Goal: Task Accomplishment & Management: Complete application form

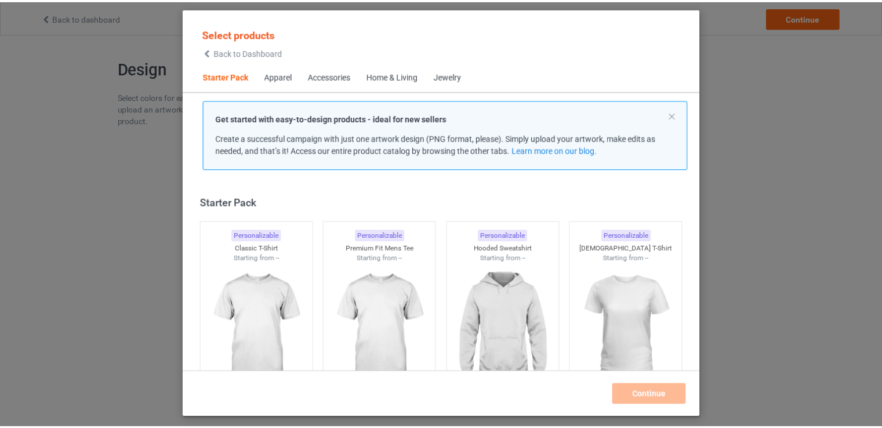
scroll to position [15, 0]
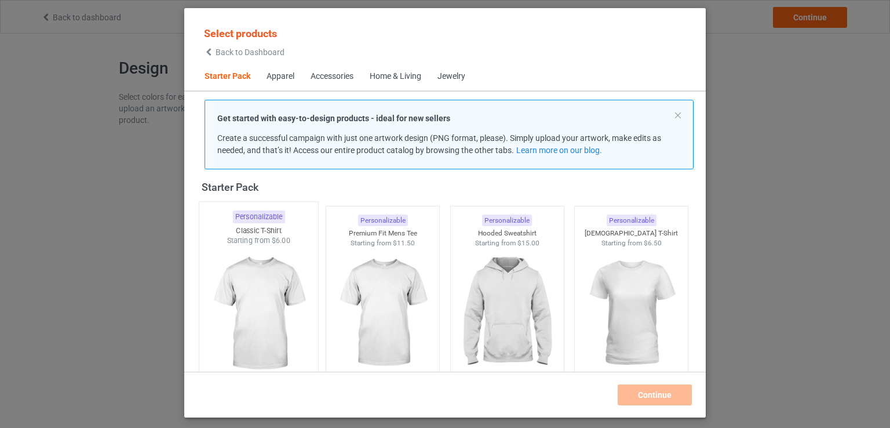
click at [252, 345] on img at bounding box center [258, 314] width 109 height 136
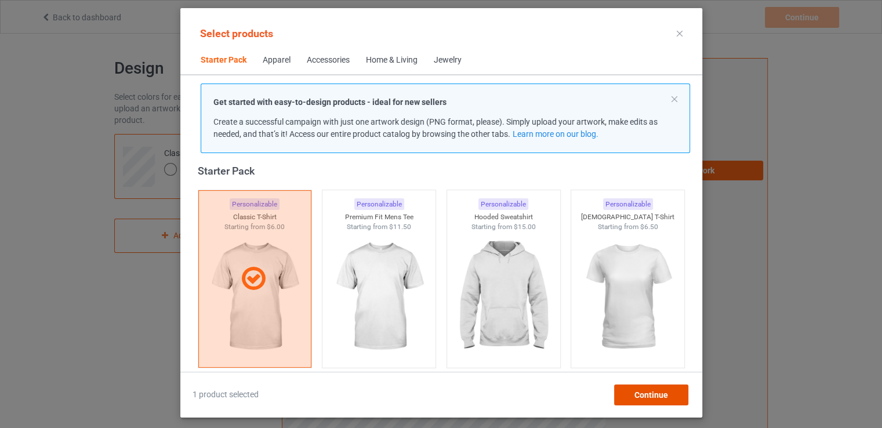
click at [642, 392] on span "Continue" at bounding box center [651, 394] width 34 height 9
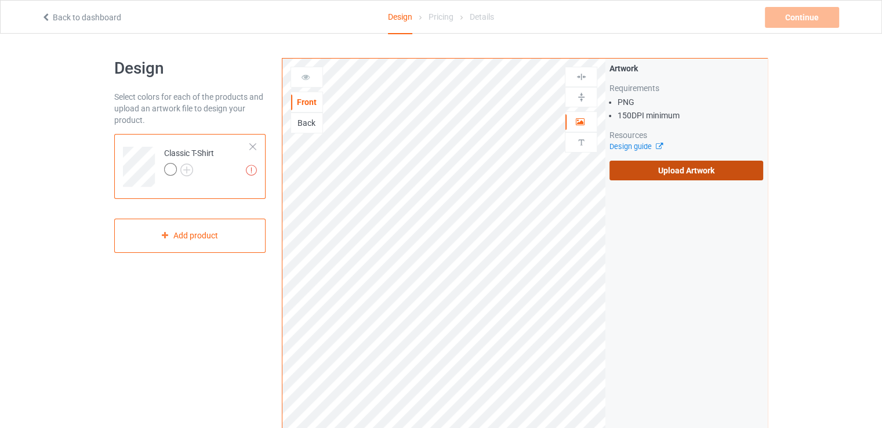
click at [724, 166] on label "Upload Artwork" at bounding box center [686, 171] width 154 height 20
click at [0, 0] on input "Upload Artwork" at bounding box center [0, 0] width 0 height 0
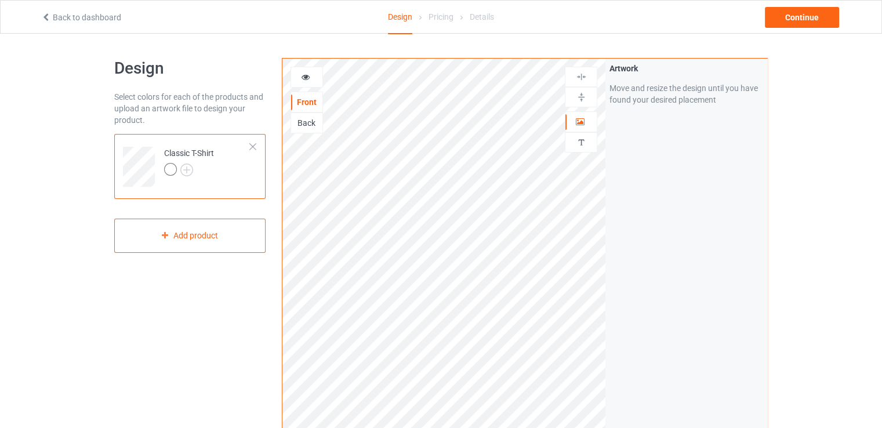
click at [172, 171] on div at bounding box center [170, 169] width 13 height 13
click at [183, 169] on img at bounding box center [186, 169] width 13 height 13
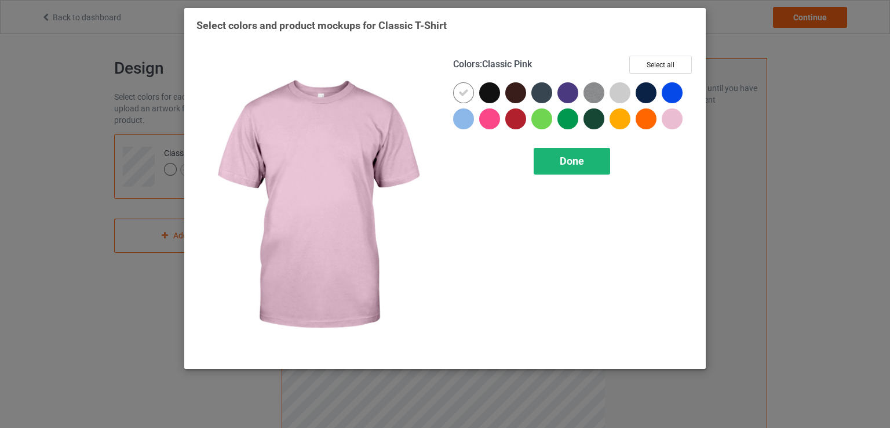
click at [568, 151] on div "Done" at bounding box center [572, 161] width 77 height 27
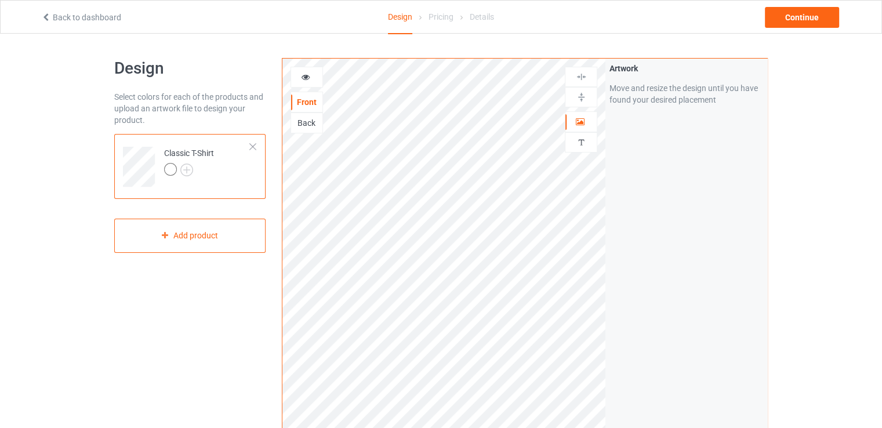
click at [47, 17] on icon at bounding box center [46, 16] width 10 height 8
click at [229, 207] on div "Classic T-Shirt Add product" at bounding box center [189, 193] width 151 height 119
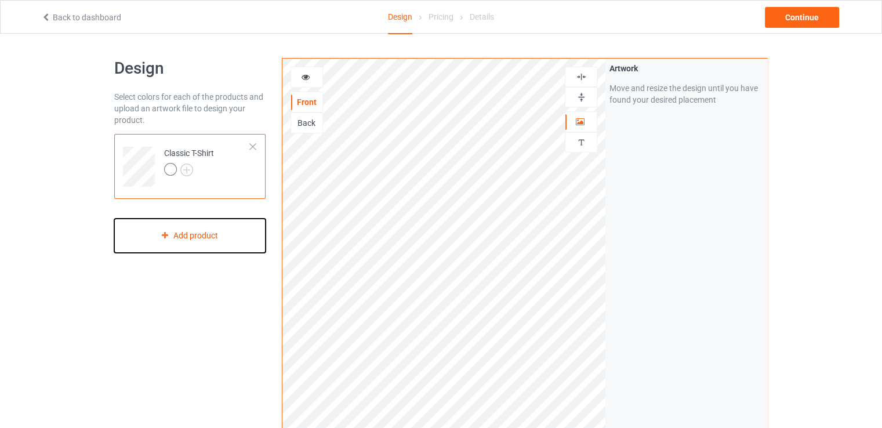
click at [184, 236] on div "Add product" at bounding box center [189, 236] width 151 height 34
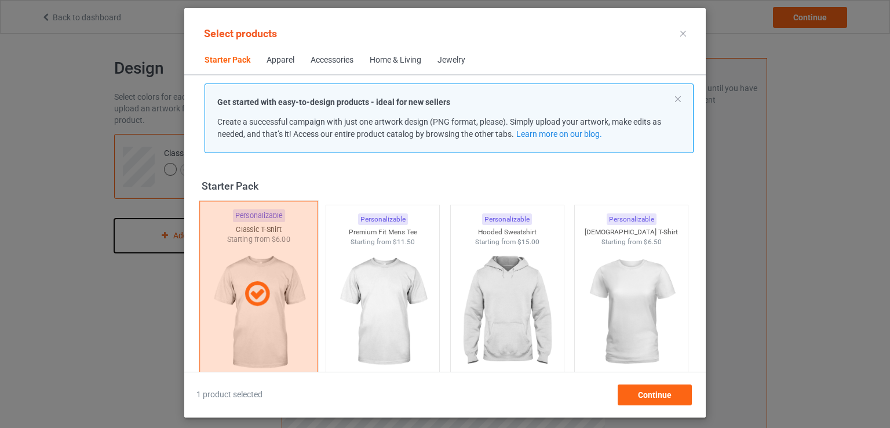
scroll to position [15, 0]
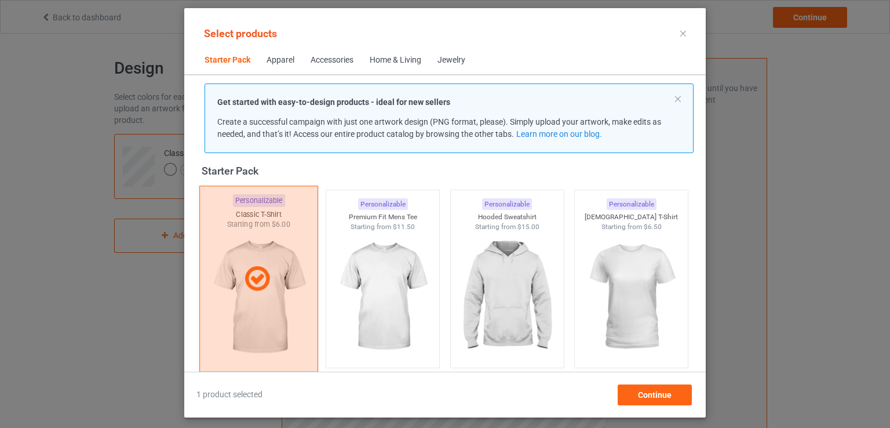
click at [266, 302] on div at bounding box center [258, 279] width 119 height 186
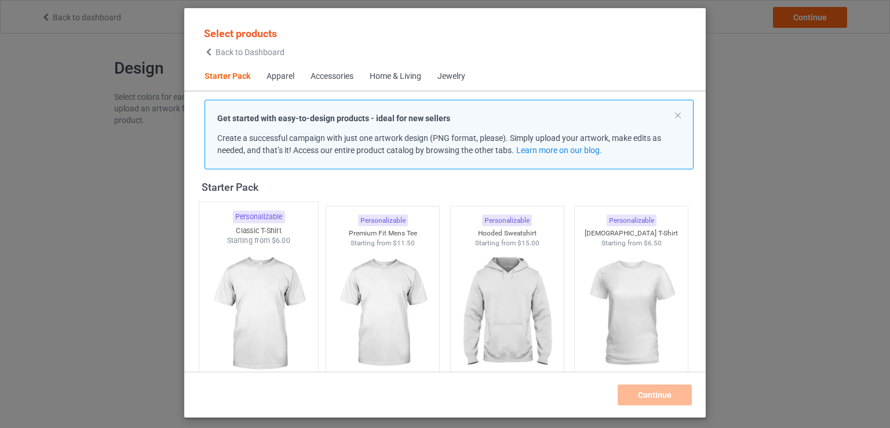
click at [266, 302] on img at bounding box center [258, 314] width 109 height 136
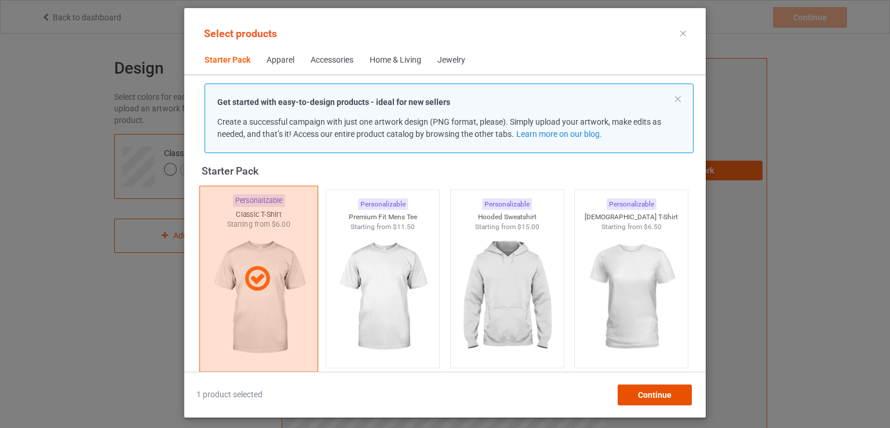
click at [639, 394] on span "Continue" at bounding box center [655, 394] width 34 height 9
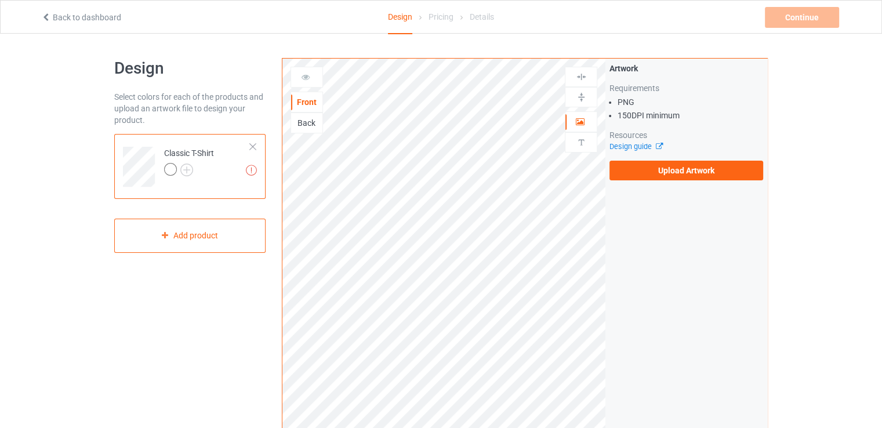
click at [311, 87] on div "Front Back" at bounding box center [306, 100] width 32 height 67
click at [311, 79] on div at bounding box center [306, 77] width 31 height 12
click at [303, 121] on div "Back" at bounding box center [306, 123] width 31 height 12
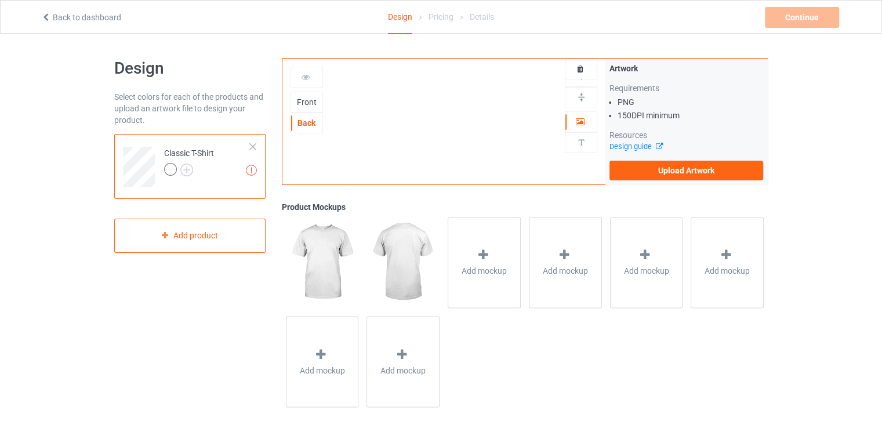
click at [304, 107] on div "Front" at bounding box center [306, 102] width 31 height 12
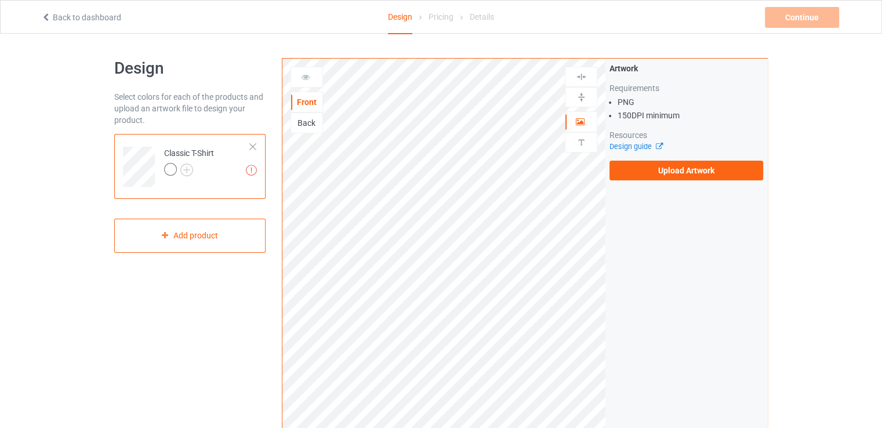
click at [304, 122] on div "Back" at bounding box center [306, 123] width 31 height 12
click at [315, 104] on div "Front" at bounding box center [306, 102] width 31 height 12
click at [658, 144] on icon at bounding box center [656, 145] width 9 height 8
click at [251, 147] on div at bounding box center [253, 147] width 8 height 8
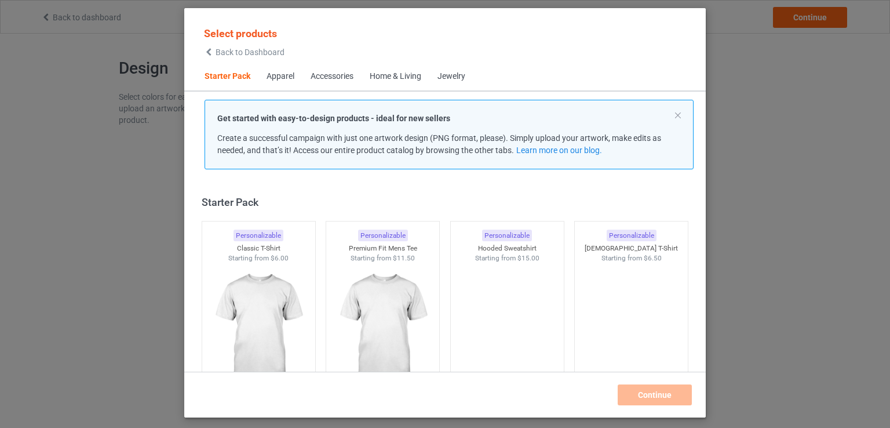
scroll to position [15, 0]
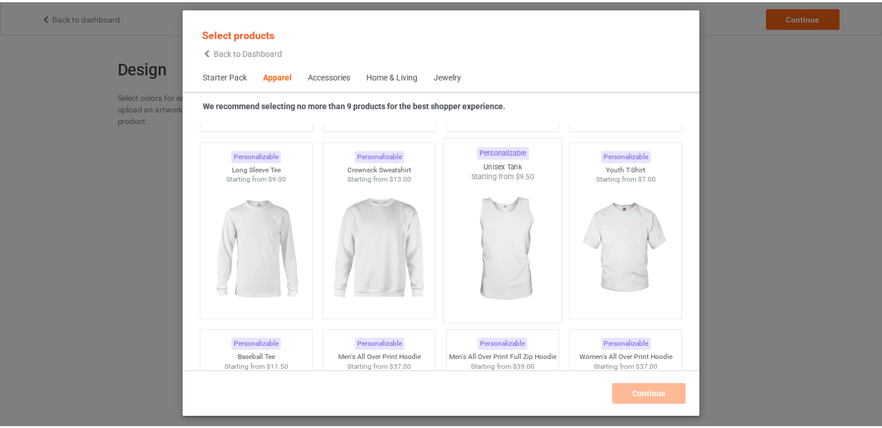
scroll to position [818, 0]
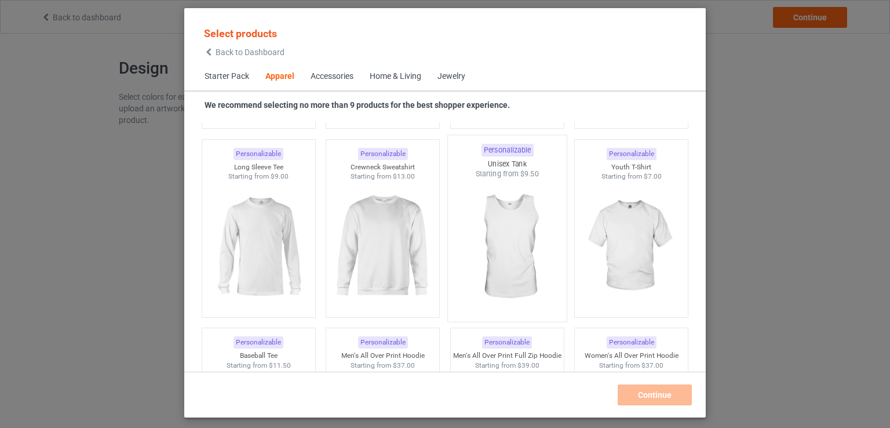
click at [509, 253] on img at bounding box center [507, 247] width 109 height 136
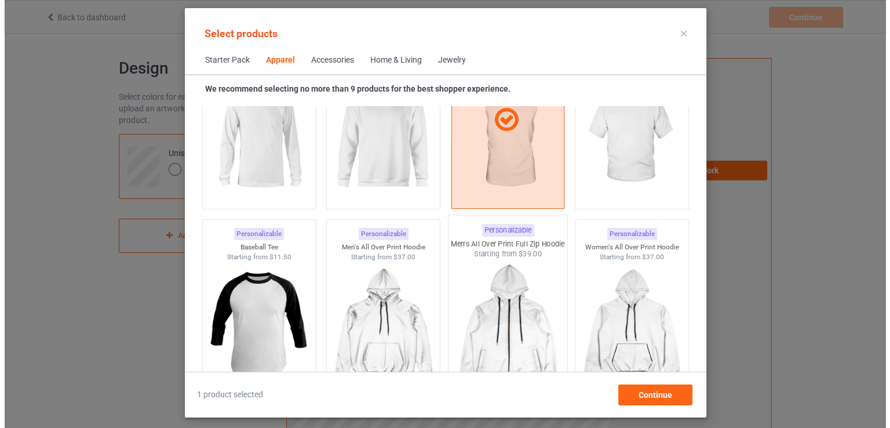
scroll to position [904, 0]
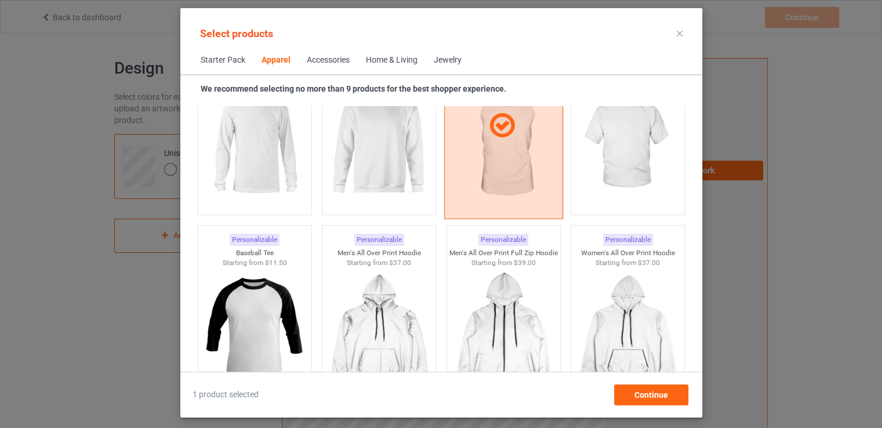
click at [529, 172] on div at bounding box center [502, 125] width 119 height 186
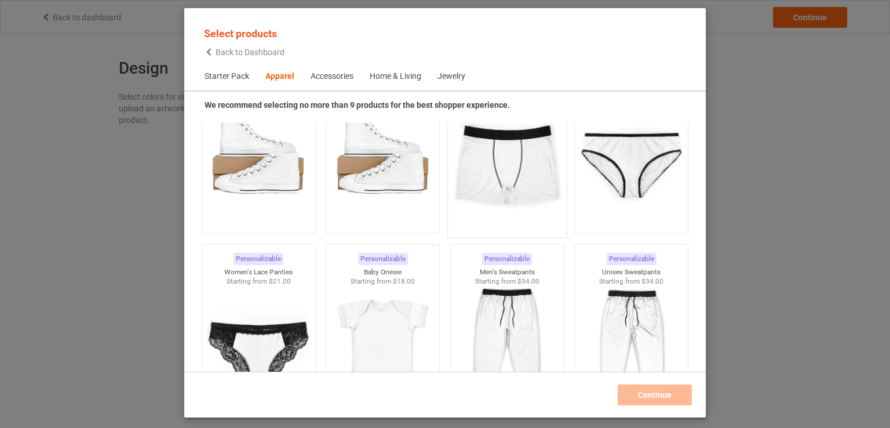
scroll to position [1466, 0]
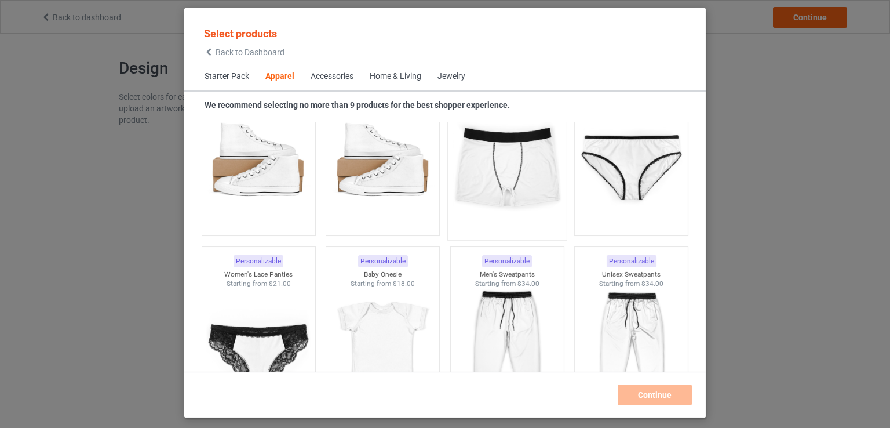
click at [511, 186] on img at bounding box center [507, 165] width 109 height 136
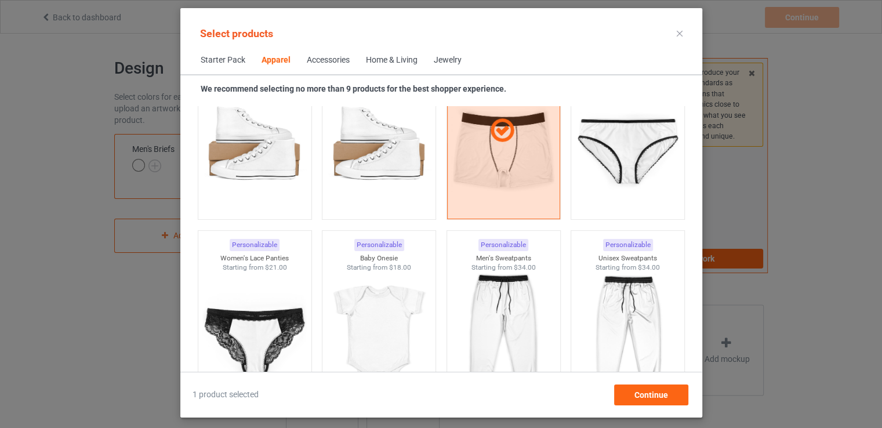
click at [657, 382] on div "1 product selected Continue" at bounding box center [441, 389] width 522 height 34
click at [656, 392] on span "Continue" at bounding box center [651, 394] width 34 height 9
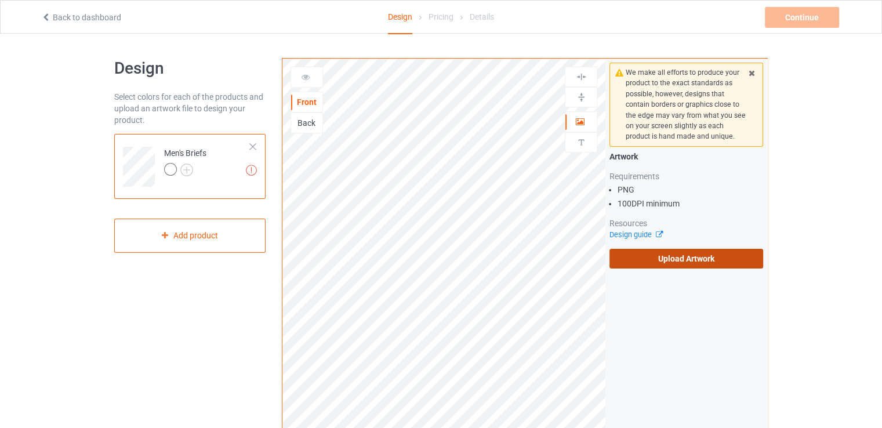
click at [661, 253] on label "Upload Artwork" at bounding box center [686, 259] width 154 height 20
click at [0, 0] on input "Upload Artwork" at bounding box center [0, 0] width 0 height 0
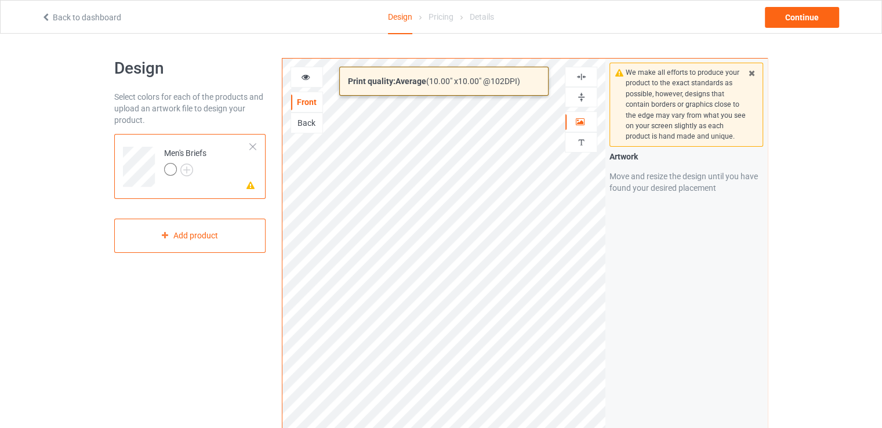
click at [611, 339] on div "Print quality: Average ( 10.00 " x 10.00 " @ 102 DPI) Front Back Artwork Person…" at bounding box center [525, 279] width 486 height 442
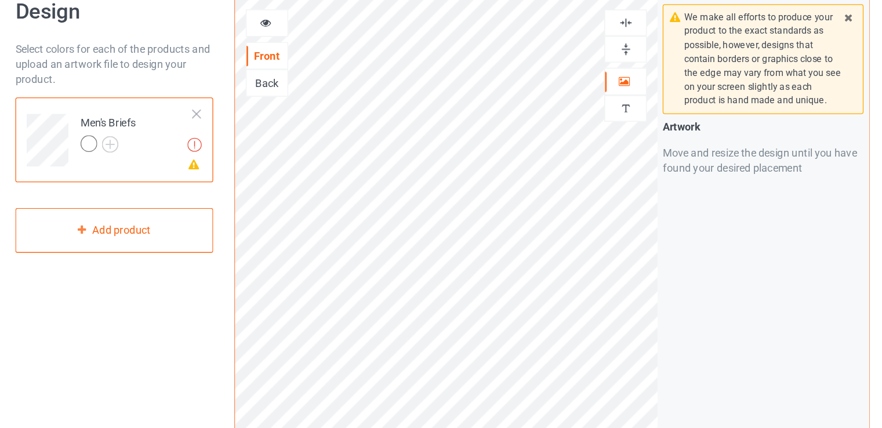
click at [422, 272] on div "Front Back Artwork Personalized text Print Guidelines We make all efforts to pr…" at bounding box center [525, 279] width 486 height 442
click at [253, 147] on div at bounding box center [253, 147] width 8 height 8
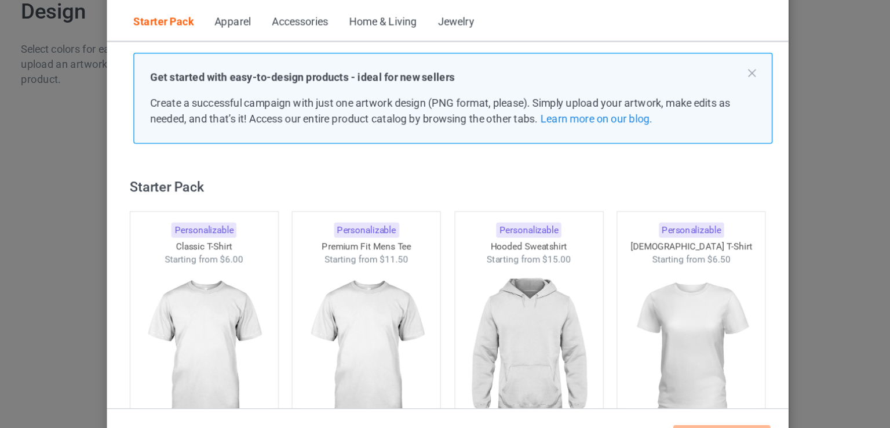
scroll to position [15, 0]
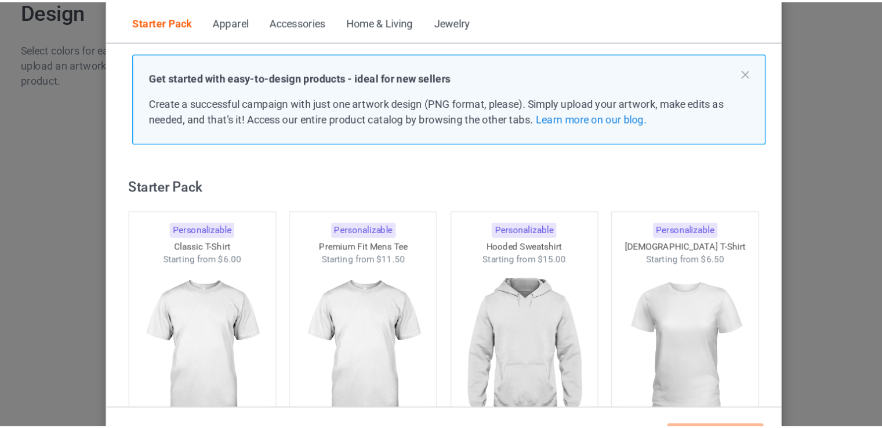
scroll to position [61, 0]
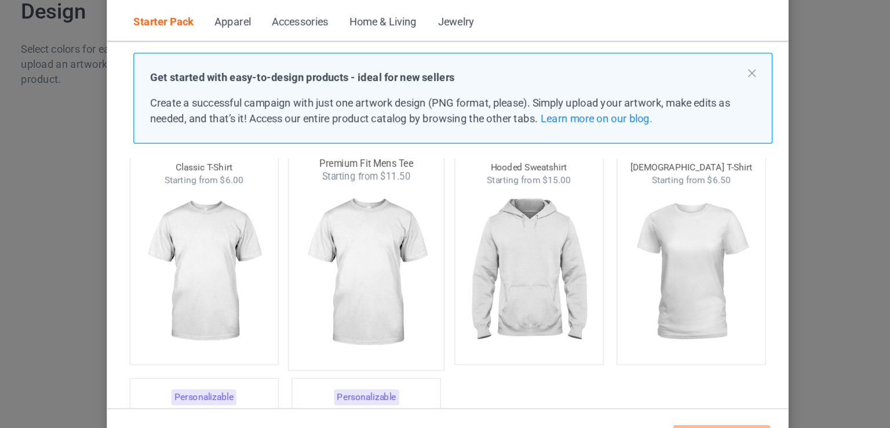
click at [352, 281] on img at bounding box center [383, 268] width 109 height 136
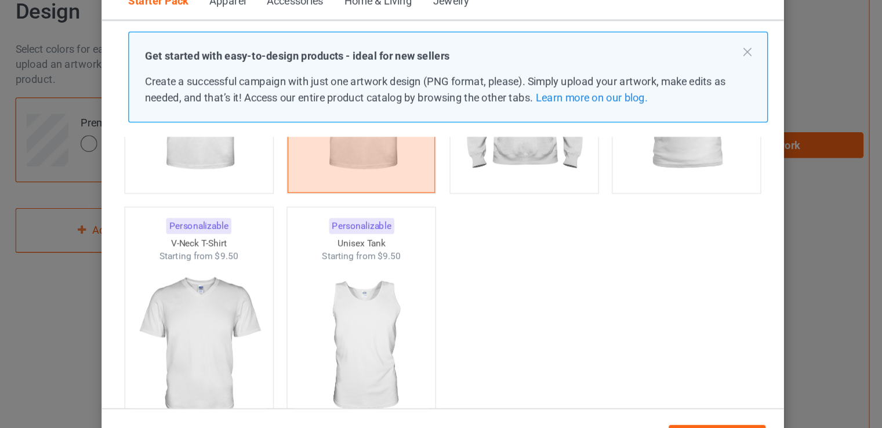
scroll to position [178, 0]
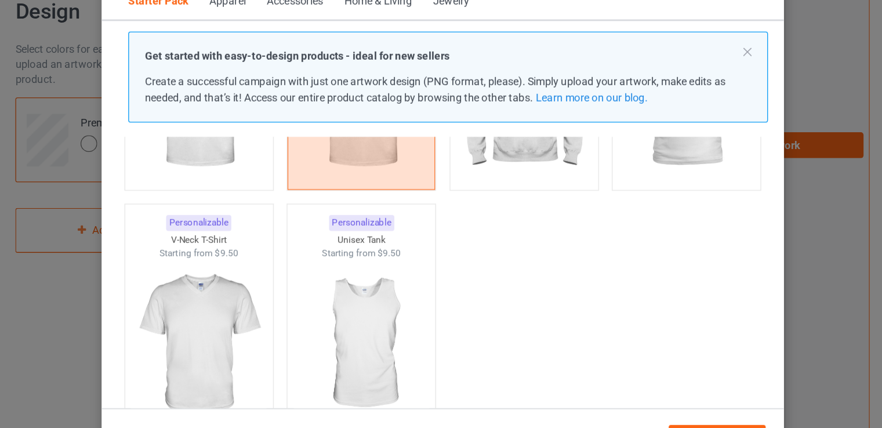
click at [645, 382] on div "1 product selected Continue" at bounding box center [441, 389] width 522 height 34
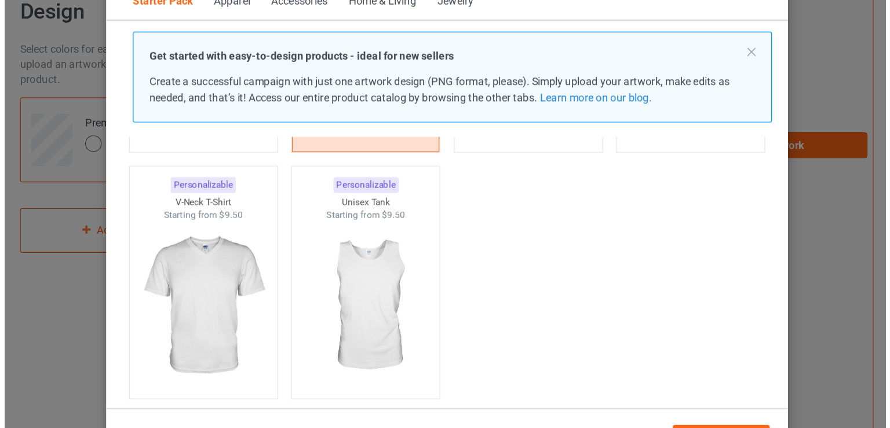
scroll to position [223, 0]
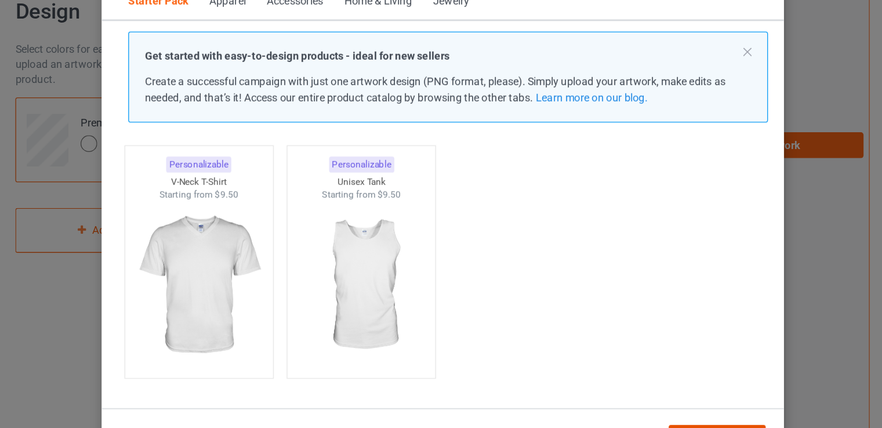
click at [662, 386] on div "Continue" at bounding box center [650, 394] width 74 height 21
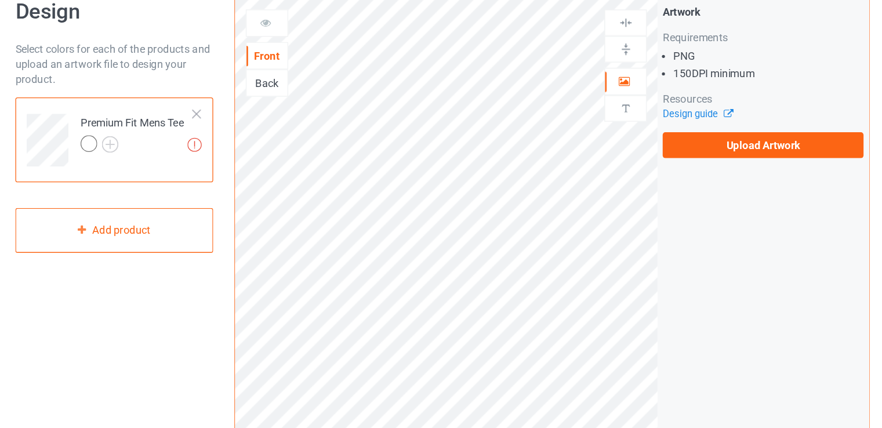
click at [253, 144] on div at bounding box center [253, 147] width 8 height 8
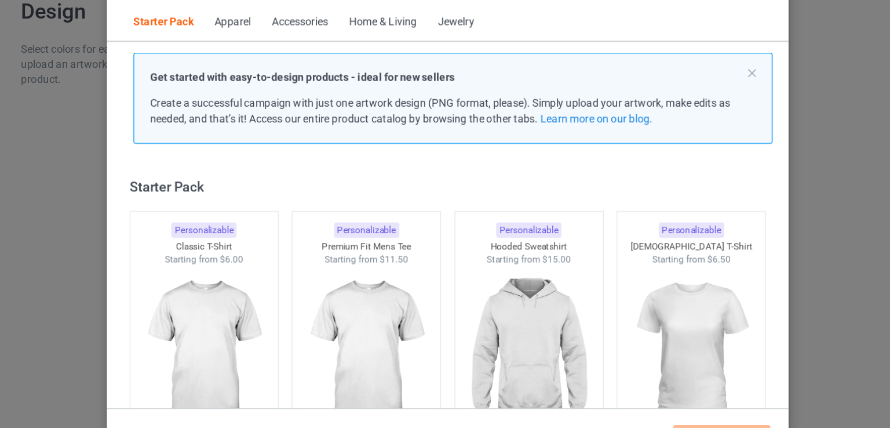
scroll to position [15, 0]
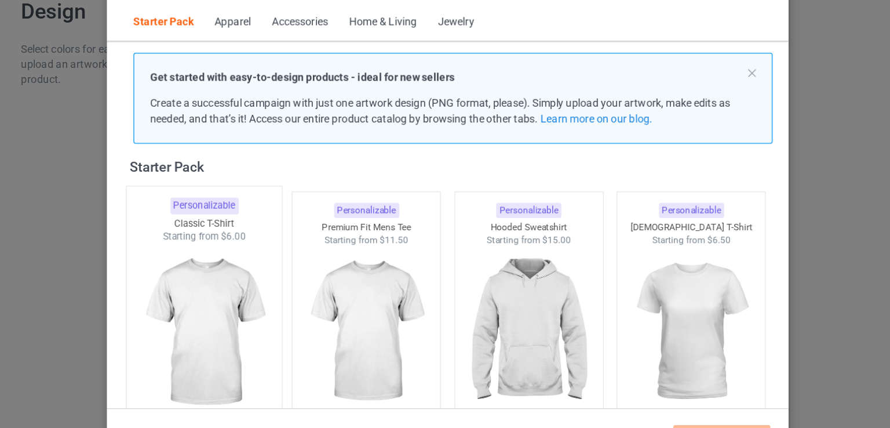
click at [264, 290] on img at bounding box center [258, 314] width 109 height 136
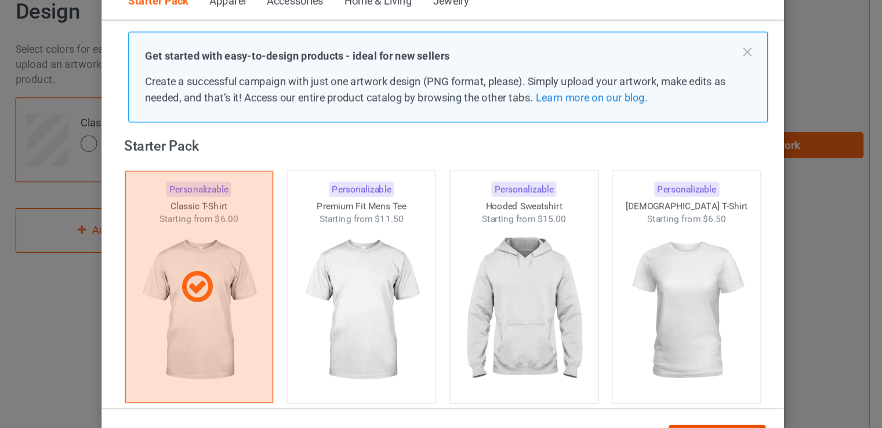
click at [679, 384] on div "Continue" at bounding box center [650, 394] width 74 height 21
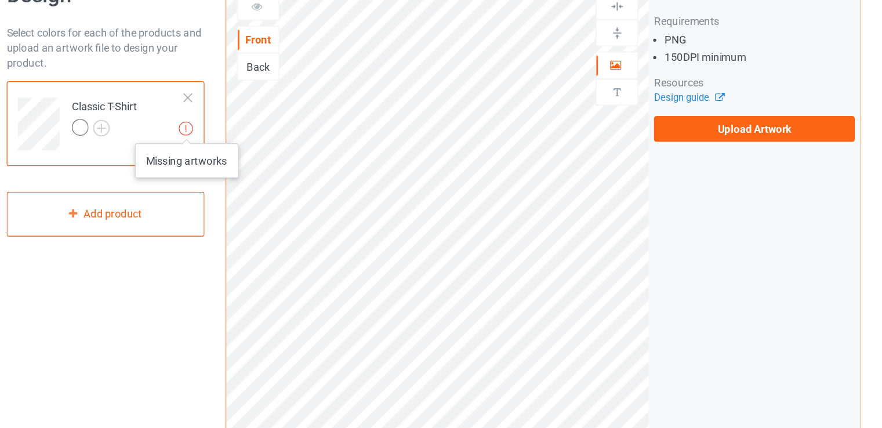
click at [252, 170] on img at bounding box center [251, 170] width 11 height 11
click at [254, 144] on div at bounding box center [253, 147] width 8 height 8
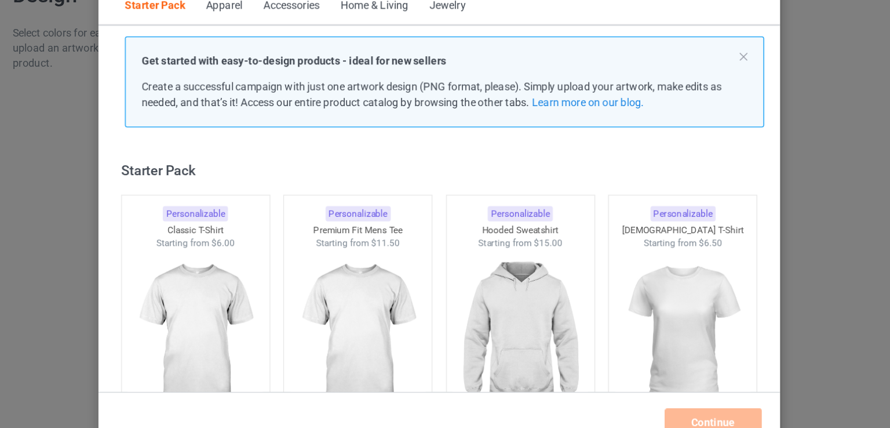
scroll to position [15, 0]
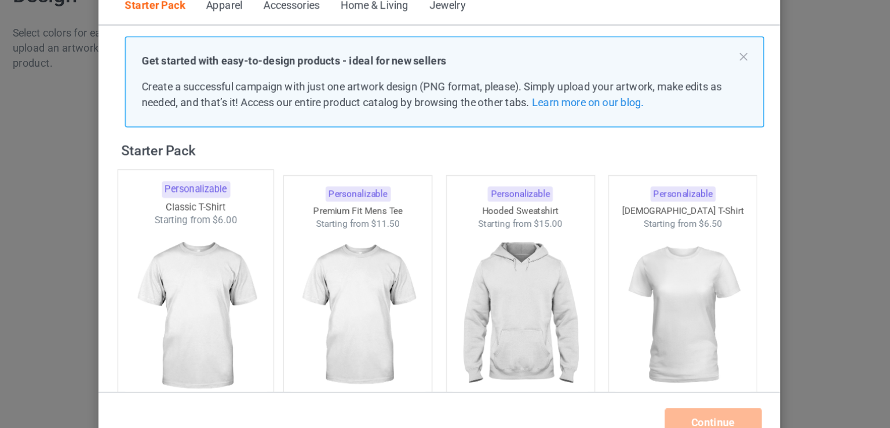
click at [259, 294] on img at bounding box center [258, 314] width 109 height 136
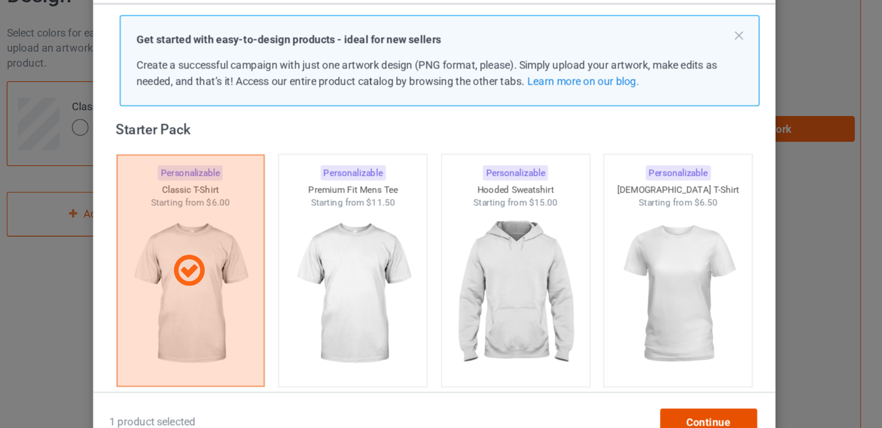
click at [626, 391] on div "Continue" at bounding box center [650, 394] width 74 height 21
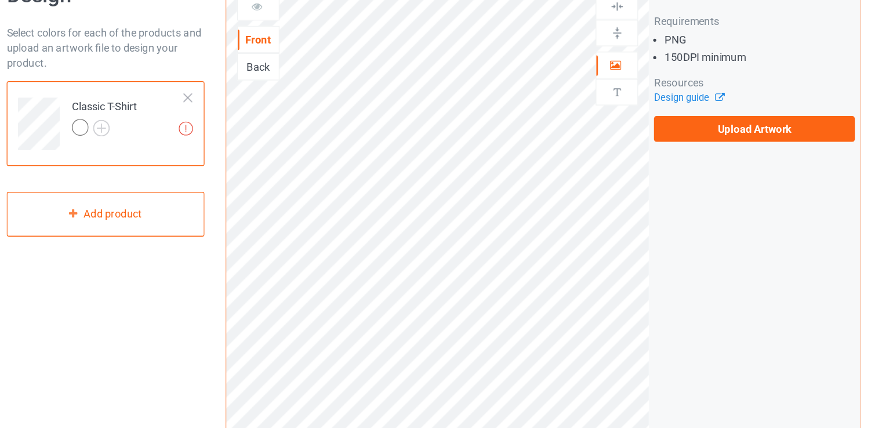
click at [249, 144] on div at bounding box center [253, 147] width 8 height 8
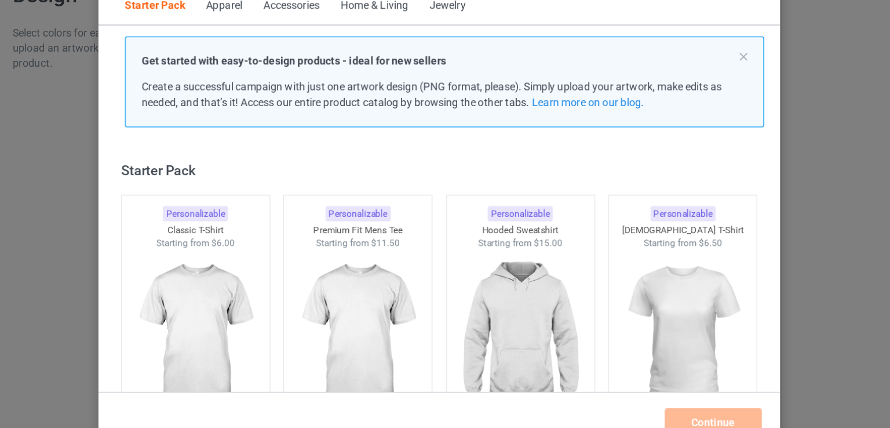
scroll to position [15, 0]
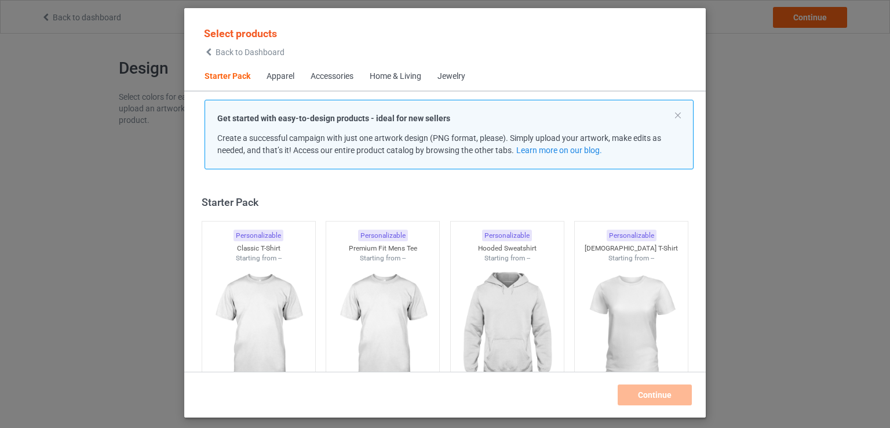
scroll to position [15, 0]
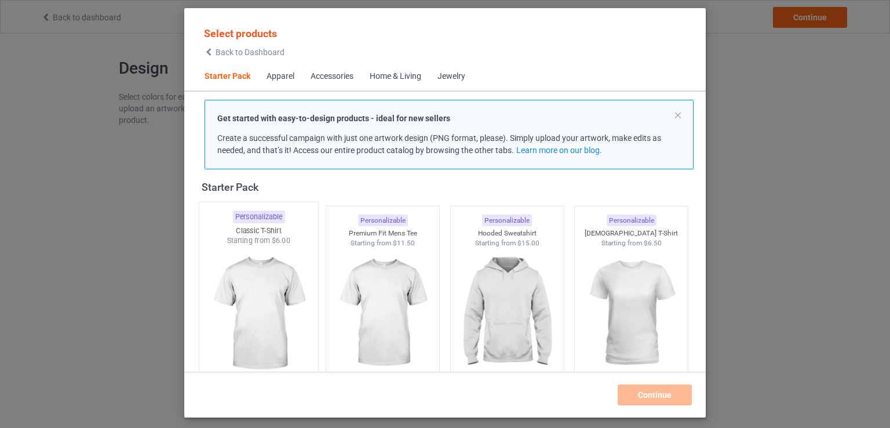
click at [253, 286] on img at bounding box center [258, 314] width 109 height 136
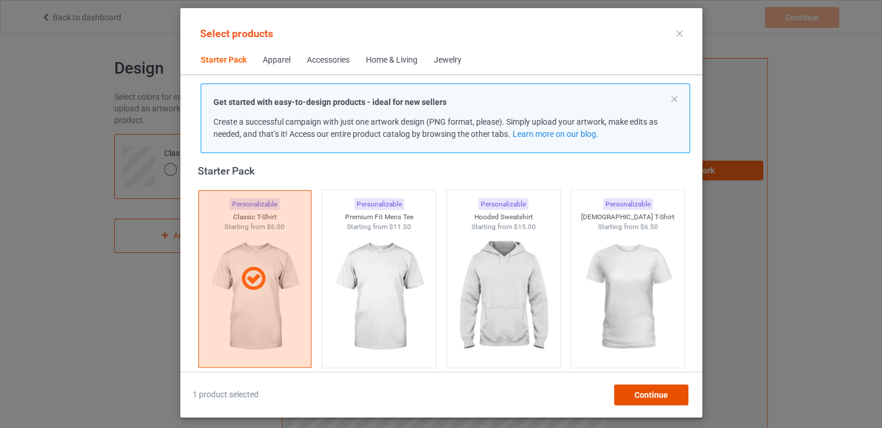
click at [636, 395] on span "Continue" at bounding box center [651, 394] width 34 height 9
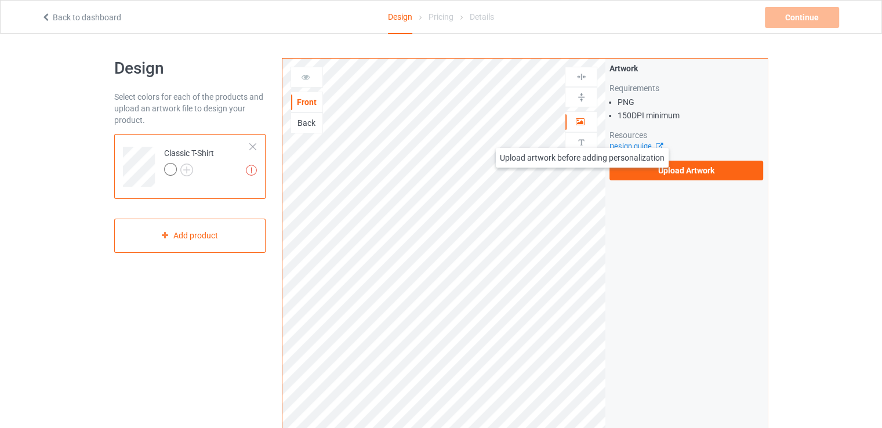
click at [582, 137] on img at bounding box center [581, 142] width 11 height 11
click at [579, 142] on img at bounding box center [581, 142] width 11 height 11
click at [587, 98] on div at bounding box center [580, 97] width 31 height 11
click at [588, 68] on div at bounding box center [581, 77] width 32 height 20
click at [299, 125] on div "Back" at bounding box center [306, 123] width 31 height 12
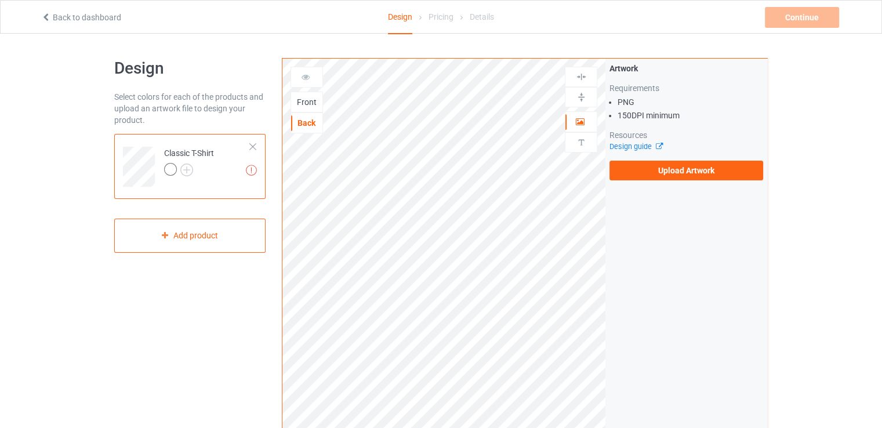
click at [301, 109] on div "Front" at bounding box center [306, 102] width 32 height 21
click at [308, 100] on div "Front" at bounding box center [306, 102] width 31 height 12
click at [311, 79] on div at bounding box center [306, 77] width 31 height 12
click at [302, 79] on icon at bounding box center [306, 75] width 10 height 8
click at [302, 74] on icon at bounding box center [306, 75] width 10 height 8
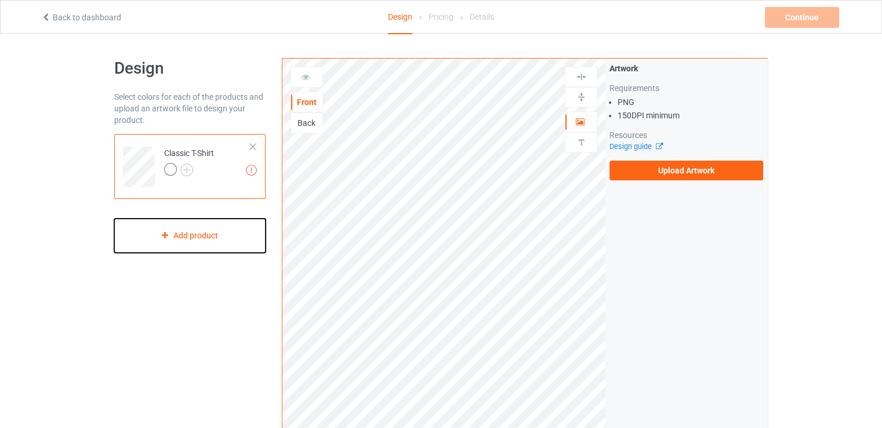
click at [179, 243] on div "Add product" at bounding box center [189, 236] width 151 height 34
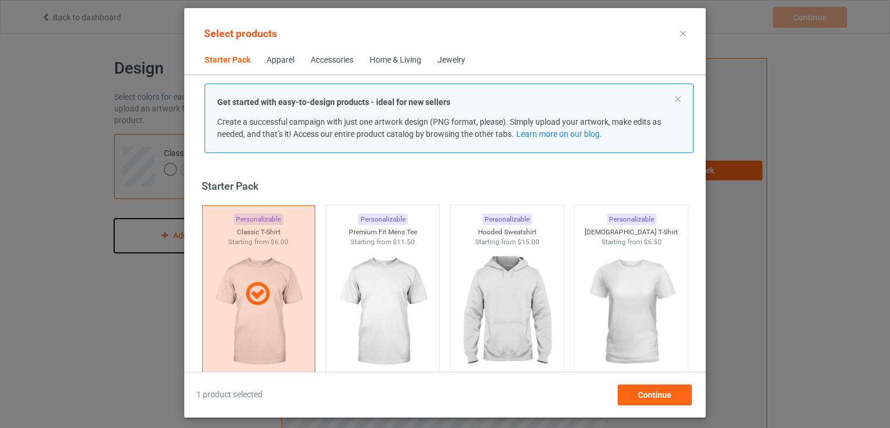
scroll to position [15, 0]
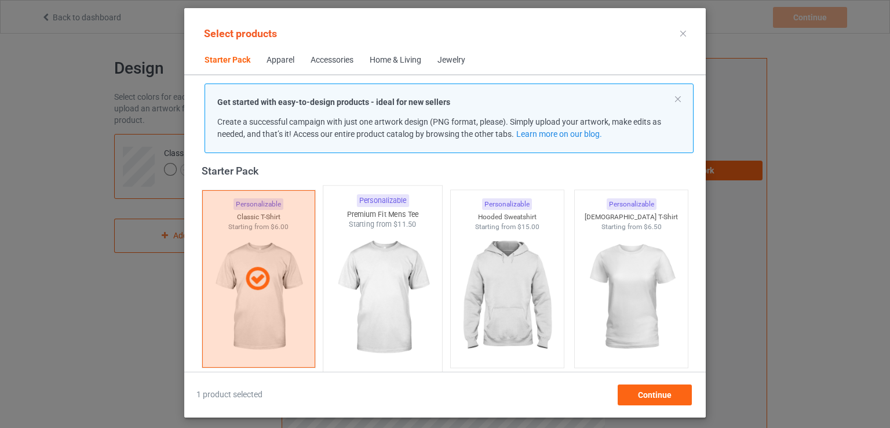
click at [387, 276] on img at bounding box center [383, 298] width 109 height 136
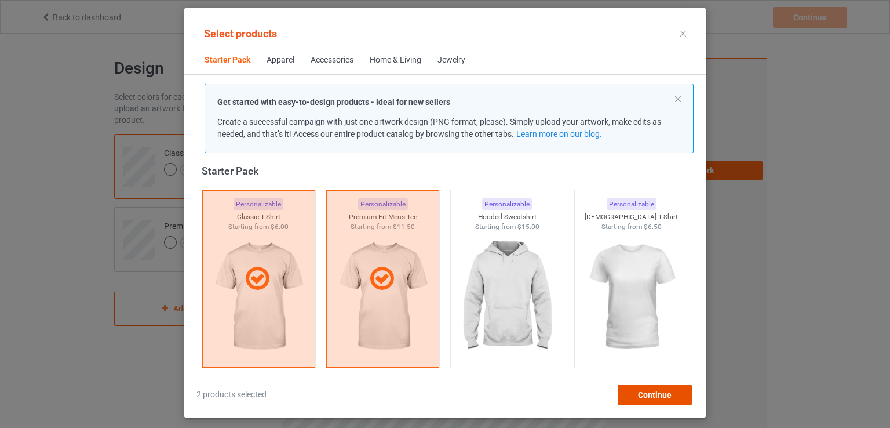
click at [661, 398] on span "Continue" at bounding box center [655, 394] width 34 height 9
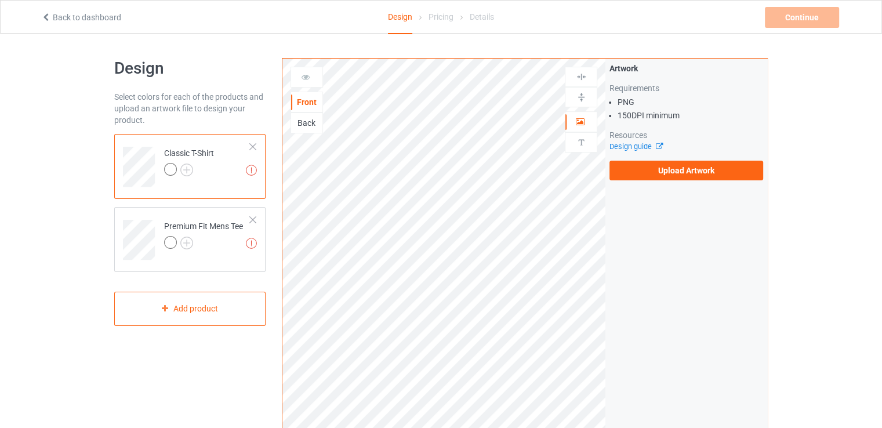
click at [249, 148] on div at bounding box center [253, 147] width 8 height 8
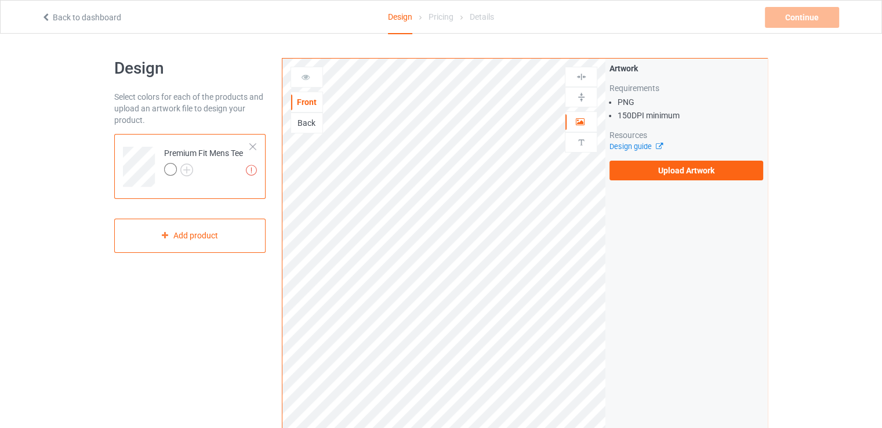
click at [257, 148] on div "Missing artworks Premium Fit Mens Tee" at bounding box center [189, 166] width 151 height 65
click at [253, 147] on div at bounding box center [253, 147] width 8 height 8
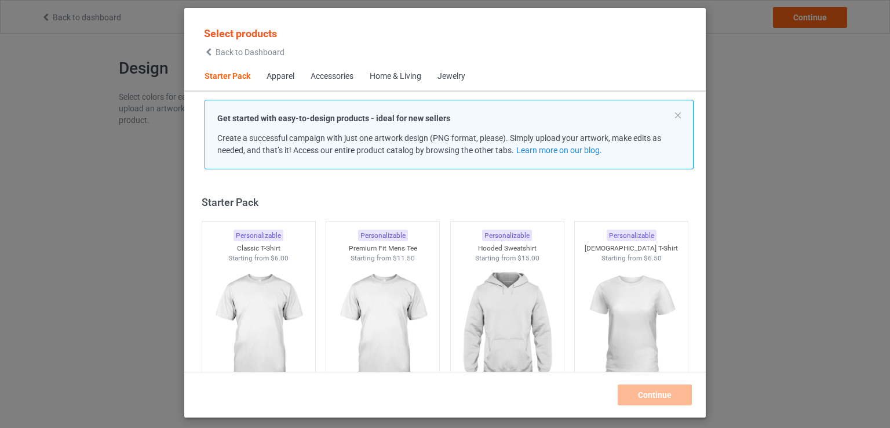
scroll to position [15, 0]
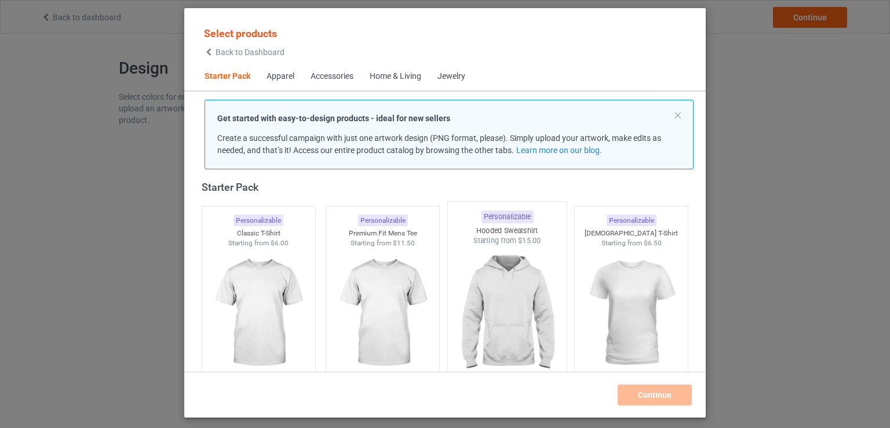
click at [495, 277] on img at bounding box center [507, 314] width 109 height 136
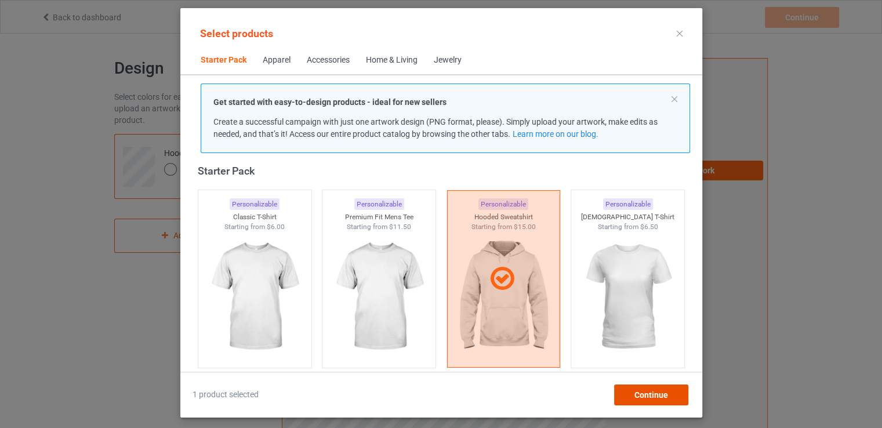
click at [667, 395] on span "Continue" at bounding box center [651, 394] width 34 height 9
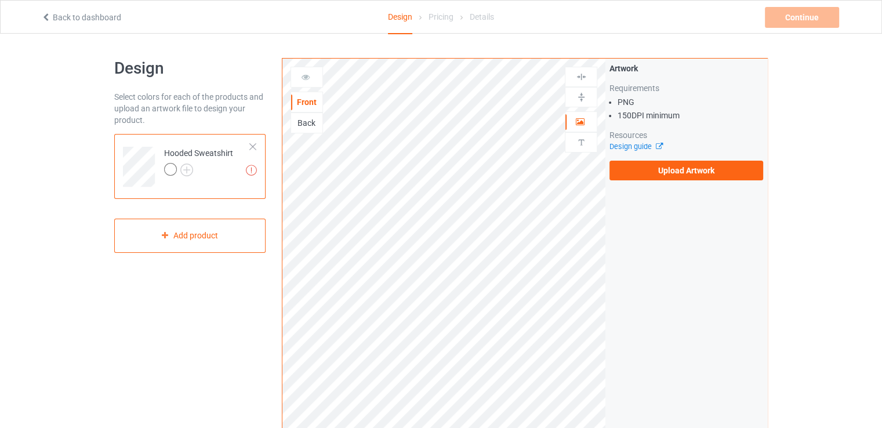
click at [254, 146] on div at bounding box center [253, 147] width 8 height 8
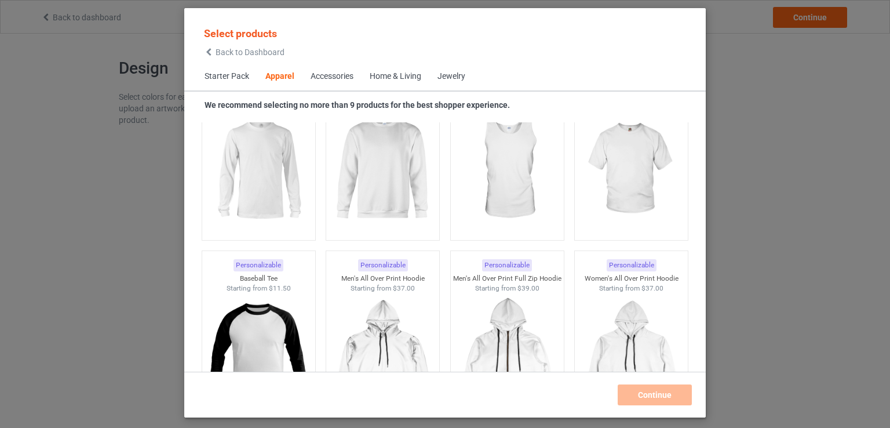
scroll to position [896, 0]
click at [497, 219] on img at bounding box center [507, 169] width 109 height 136
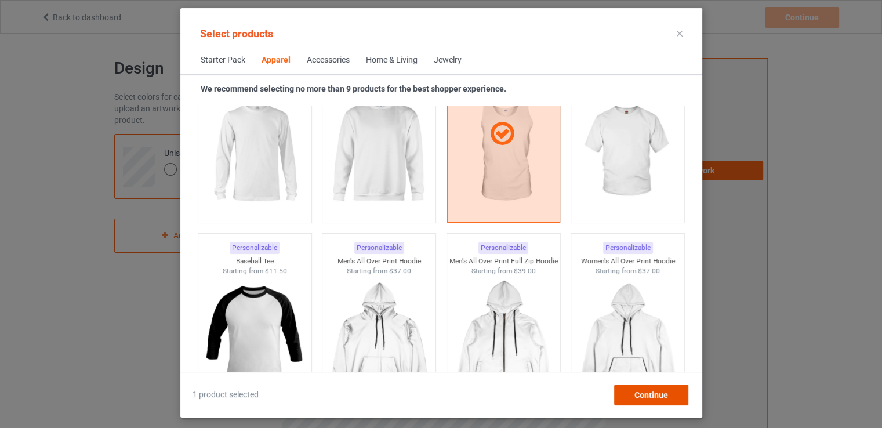
click at [638, 386] on div "Continue" at bounding box center [650, 394] width 74 height 21
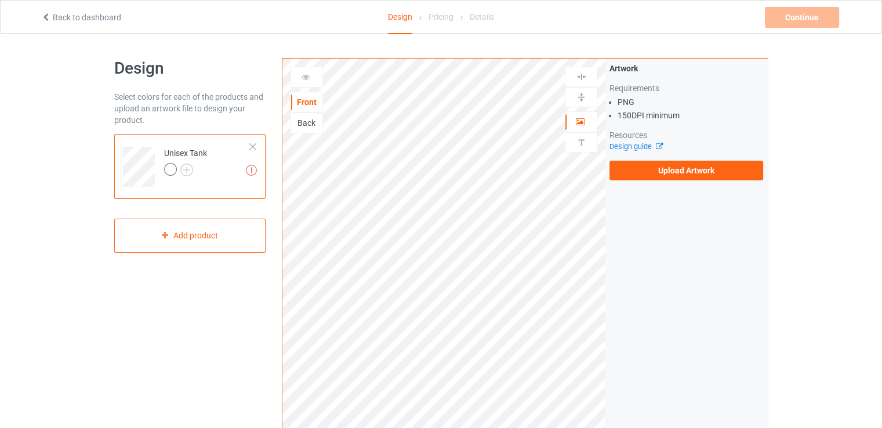
click at [250, 147] on div at bounding box center [253, 147] width 8 height 8
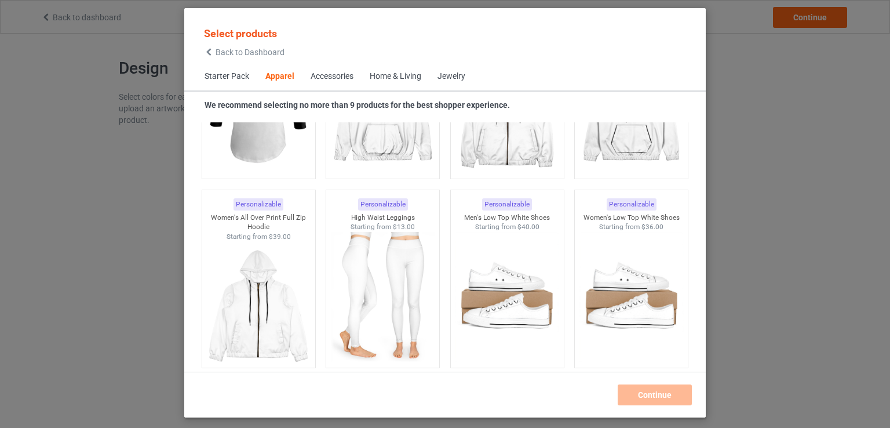
scroll to position [1147, 0]
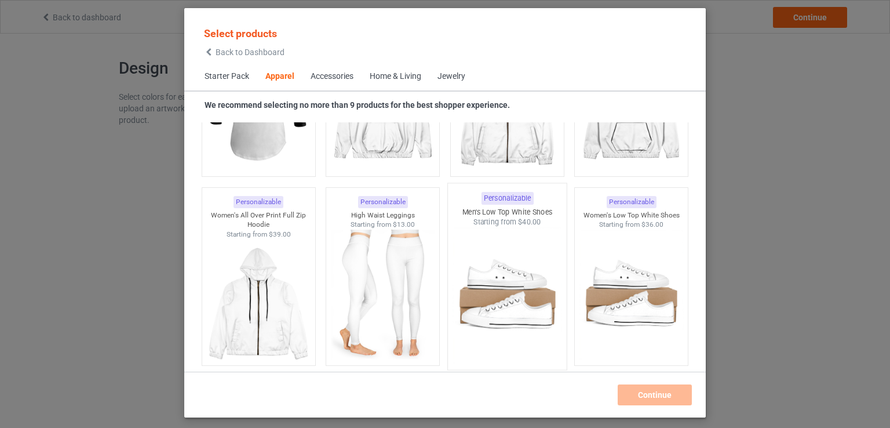
click at [473, 280] on img at bounding box center [507, 295] width 109 height 136
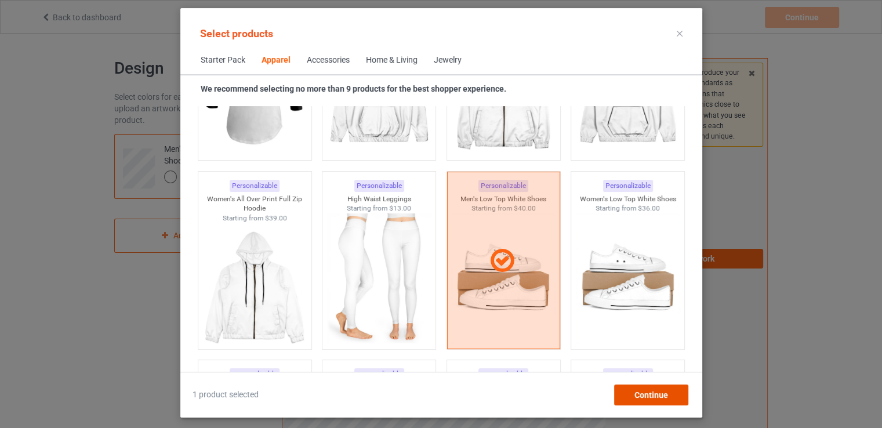
click at [661, 399] on span "Continue" at bounding box center [651, 394] width 34 height 9
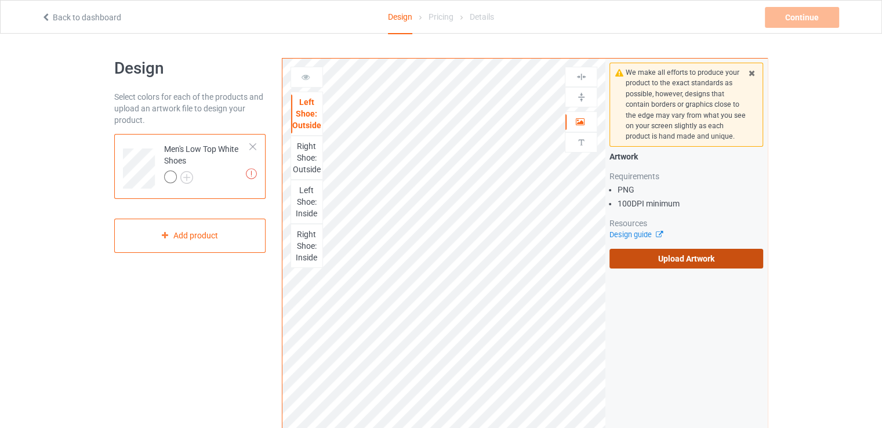
click at [735, 264] on label "Upload Artwork" at bounding box center [686, 259] width 154 height 20
click at [0, 0] on input "Upload Artwork" at bounding box center [0, 0] width 0 height 0
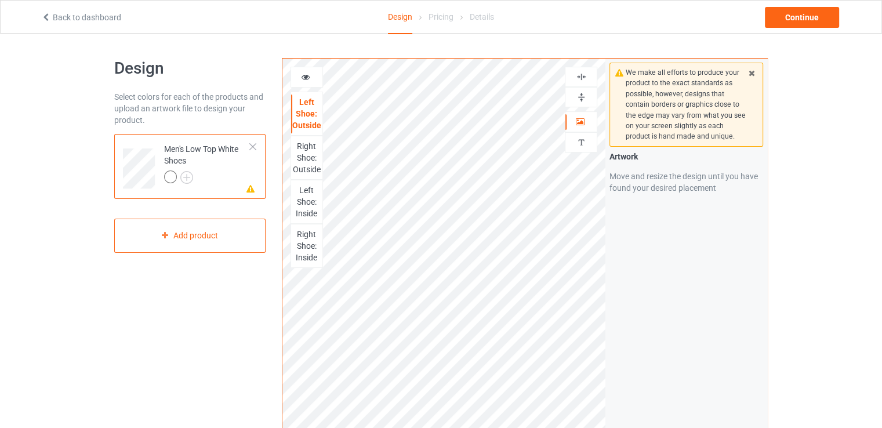
click at [580, 100] on img at bounding box center [581, 97] width 11 height 11
click at [588, 79] on div at bounding box center [580, 76] width 31 height 11
click at [310, 158] on div "Right Shoe: Outside" at bounding box center [306, 157] width 31 height 35
click at [304, 202] on div "Left Shoe: Inside" at bounding box center [306, 201] width 31 height 35
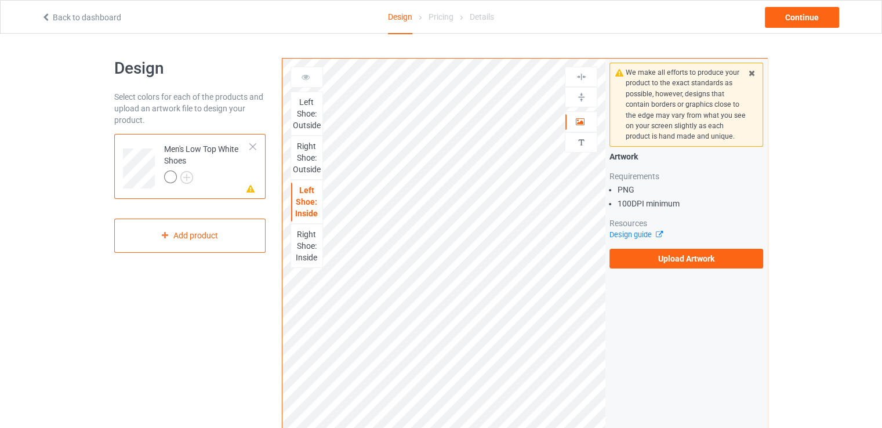
click at [297, 237] on div "Right Shoe: Inside" at bounding box center [306, 245] width 31 height 35
click at [250, 145] on div at bounding box center [253, 147] width 8 height 8
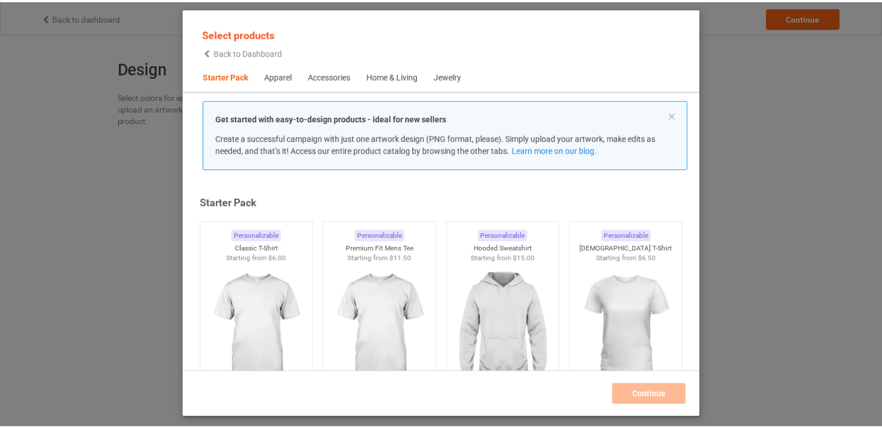
scroll to position [15, 0]
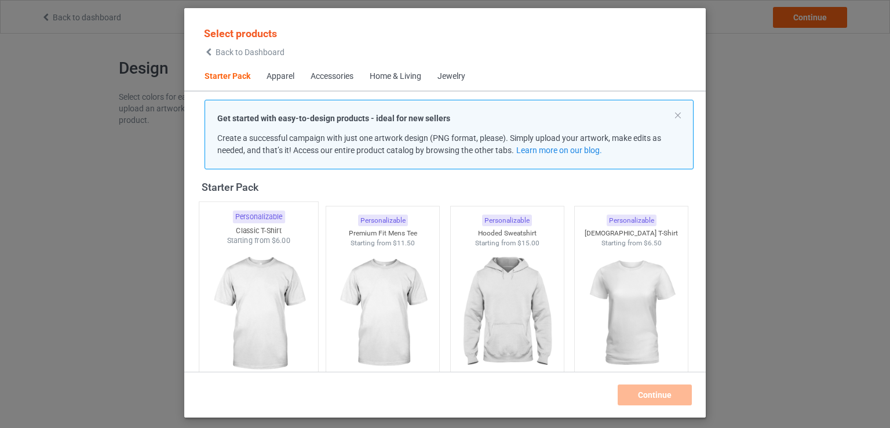
click at [250, 251] on img at bounding box center [258, 314] width 109 height 136
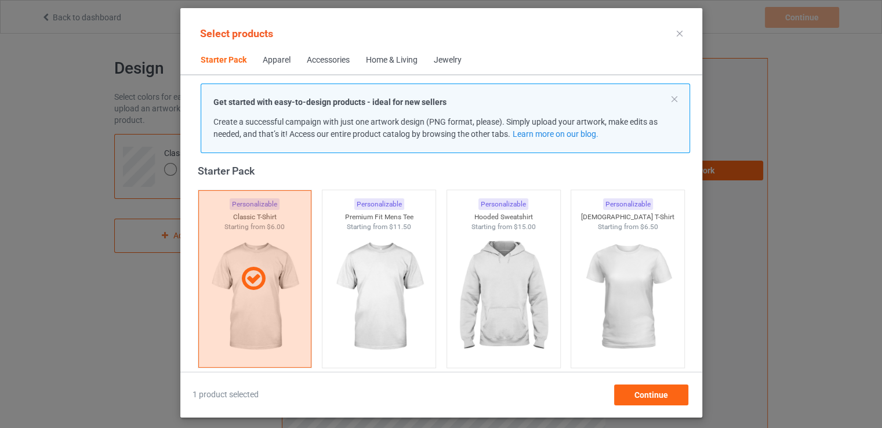
click at [664, 405] on div "Select products Starter Pack Apparel Accessories Home & Living Jewelry Get star…" at bounding box center [441, 212] width 522 height 409
click at [661, 398] on span "Continue" at bounding box center [651, 394] width 34 height 9
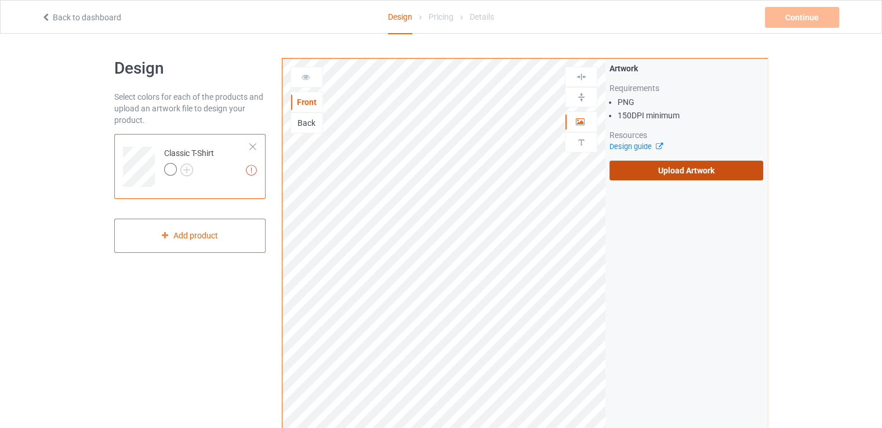
click at [649, 174] on label "Upload Artwork" at bounding box center [686, 171] width 154 height 20
click at [0, 0] on input "Upload Artwork" at bounding box center [0, 0] width 0 height 0
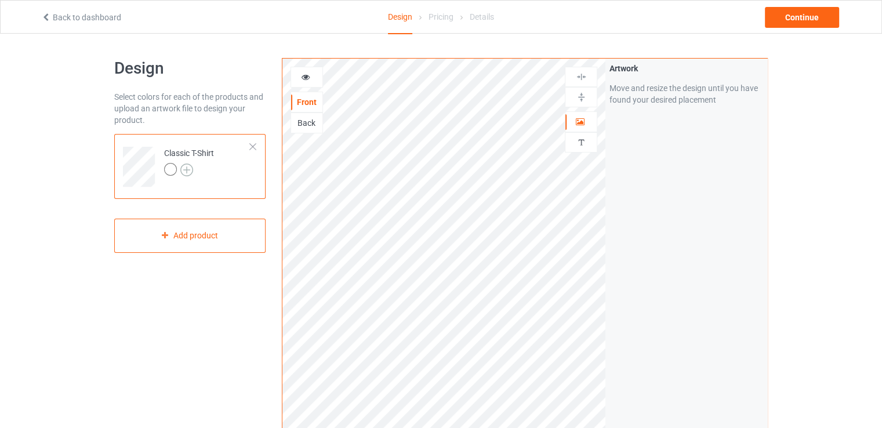
click at [187, 168] on img at bounding box center [186, 169] width 13 height 13
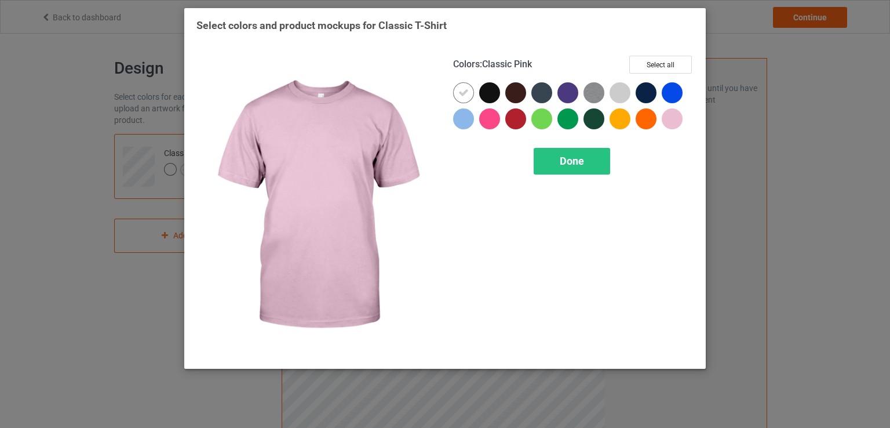
click at [673, 119] on div at bounding box center [672, 118] width 21 height 21
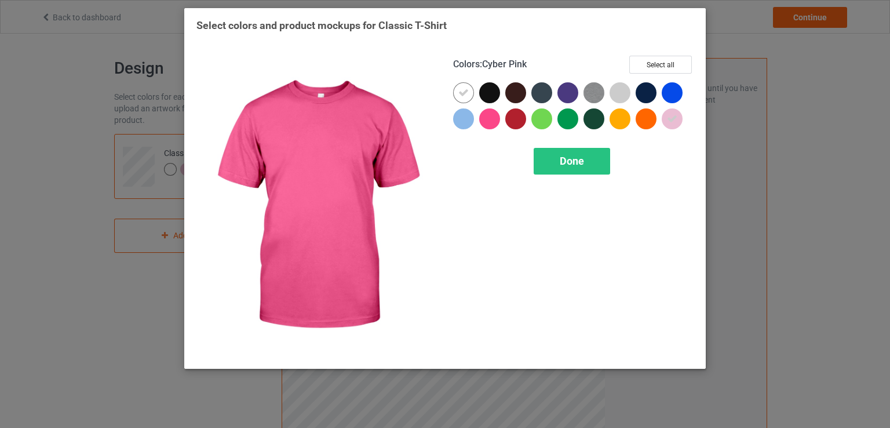
click at [489, 122] on div at bounding box center [489, 118] width 21 height 21
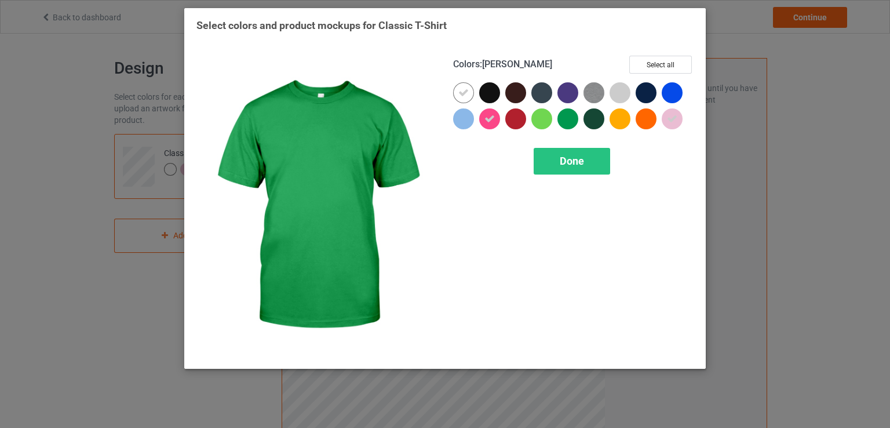
click at [569, 118] on div at bounding box center [568, 118] width 21 height 21
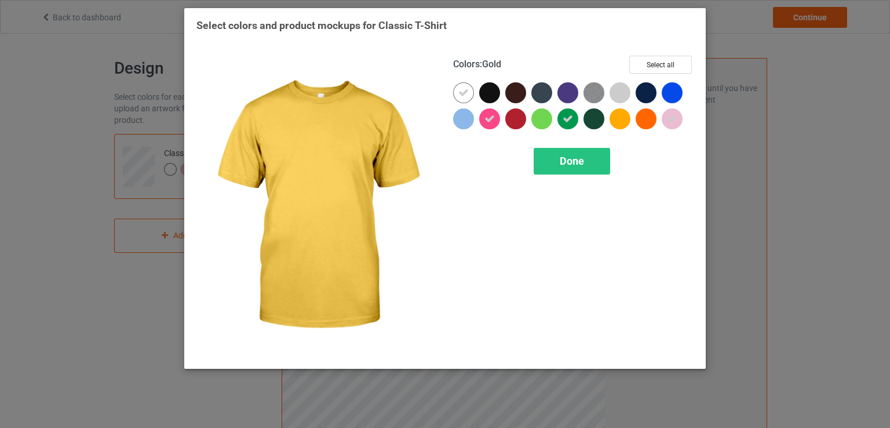
click at [626, 121] on div at bounding box center [620, 118] width 21 height 21
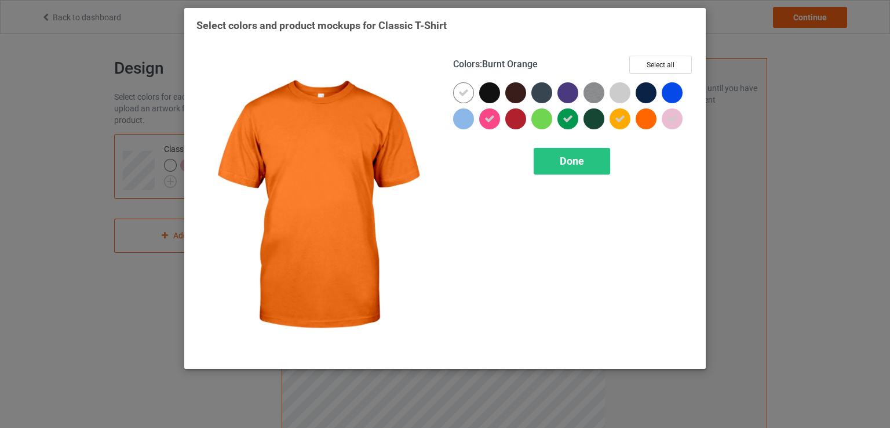
click at [649, 122] on div at bounding box center [646, 118] width 21 height 21
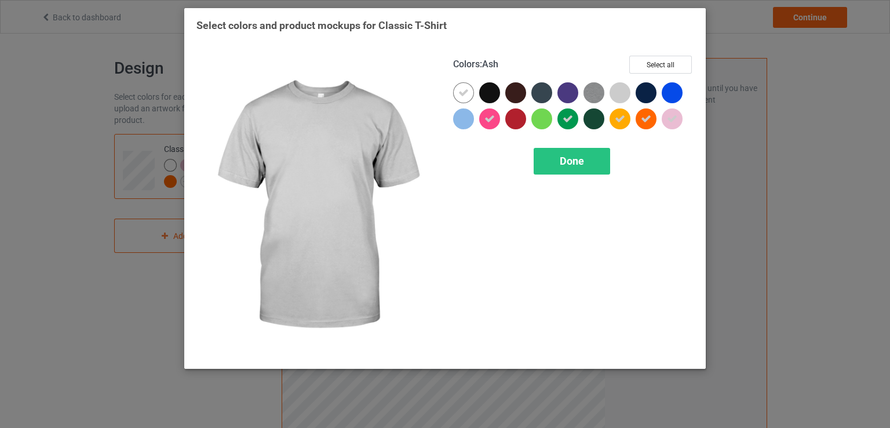
click at [618, 96] on div at bounding box center [620, 92] width 21 height 21
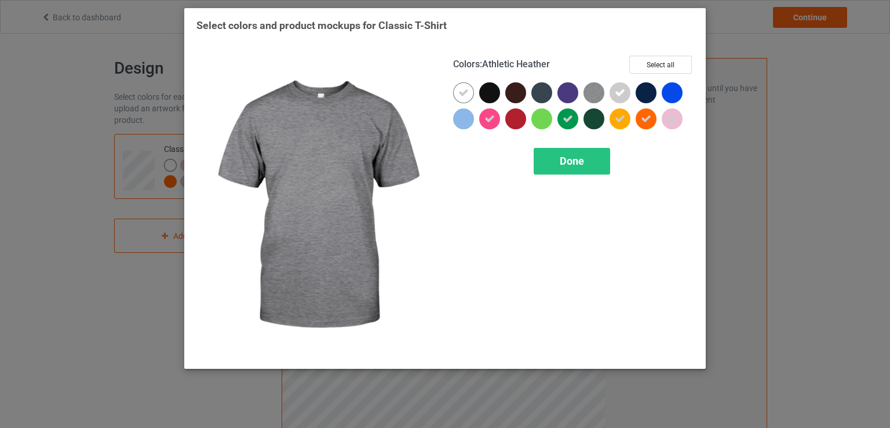
click at [589, 96] on img at bounding box center [594, 92] width 21 height 21
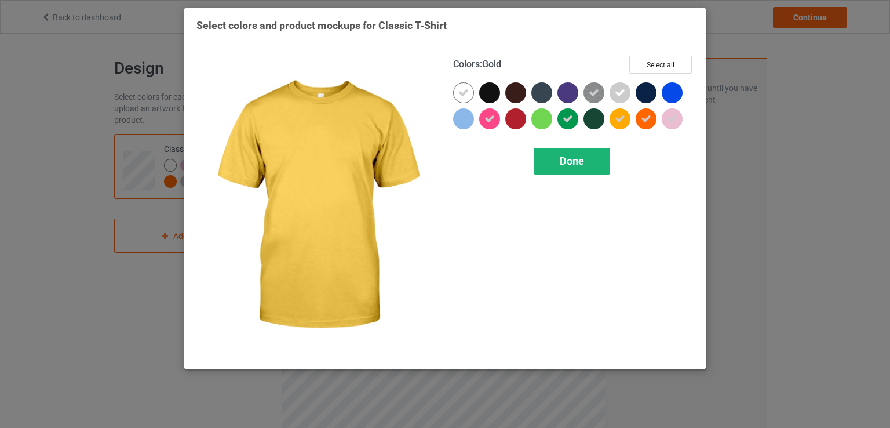
click at [594, 161] on div "Done" at bounding box center [572, 161] width 77 height 27
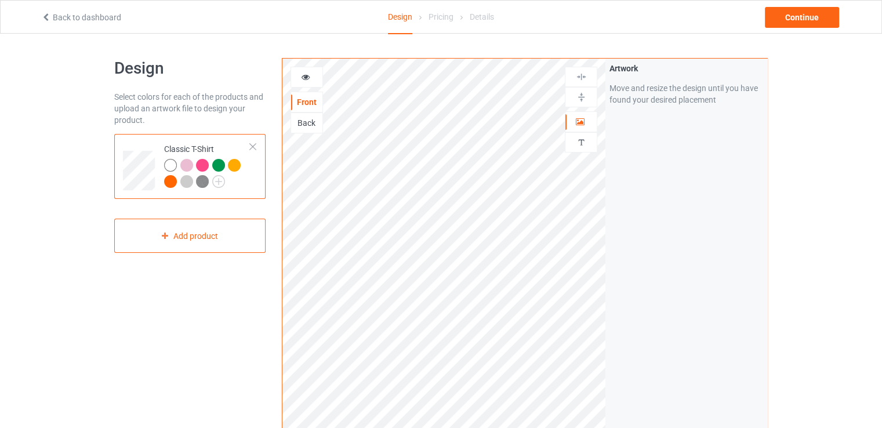
click at [292, 117] on div "Back" at bounding box center [306, 123] width 31 height 12
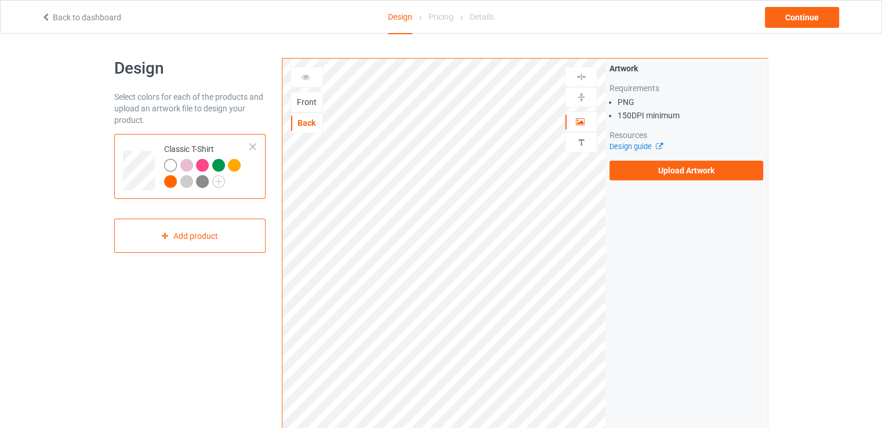
click at [303, 101] on div "Front" at bounding box center [306, 102] width 31 height 12
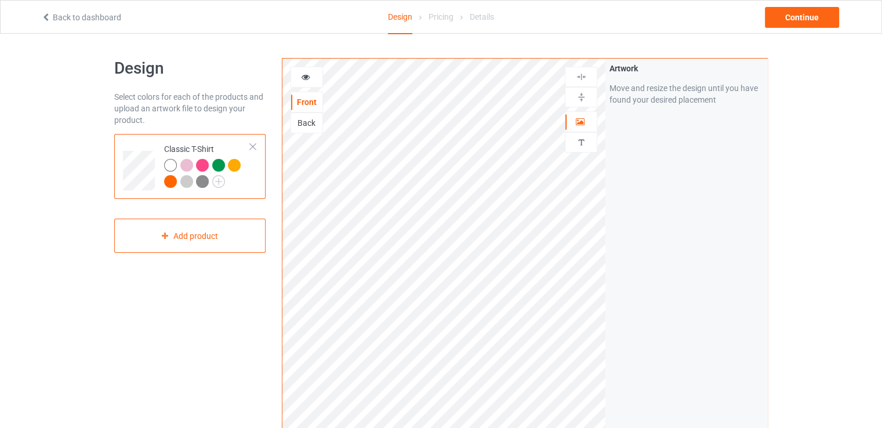
click at [304, 82] on div at bounding box center [306, 77] width 31 height 12
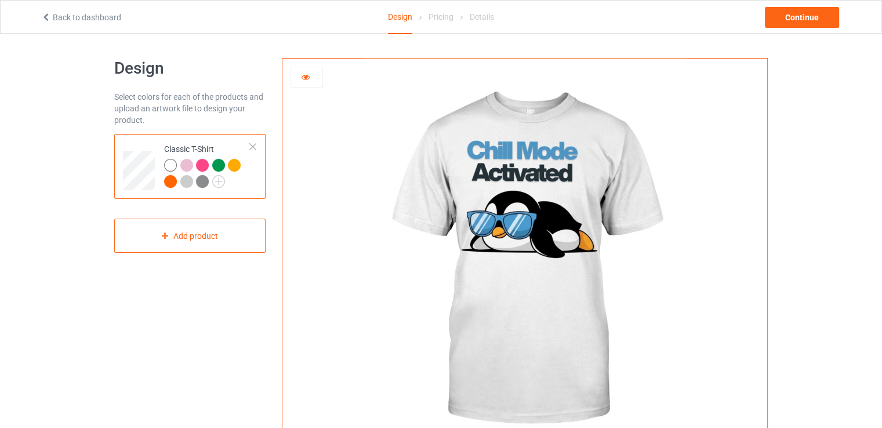
click at [308, 79] on icon at bounding box center [306, 75] width 10 height 8
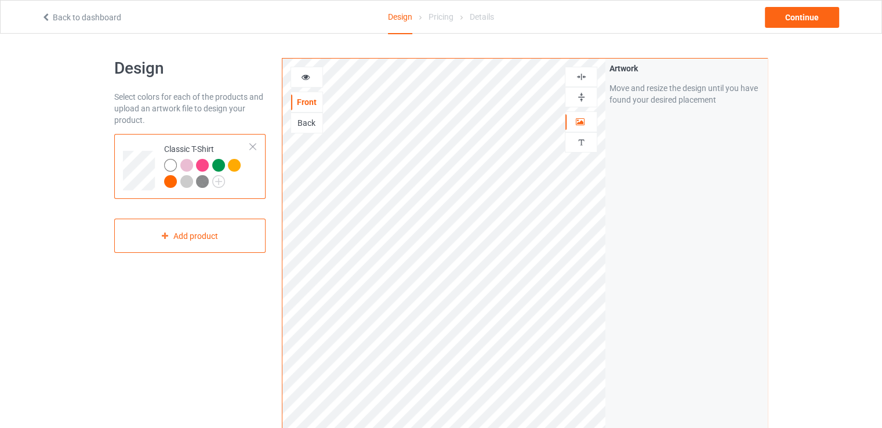
click at [306, 82] on div at bounding box center [306, 77] width 31 height 12
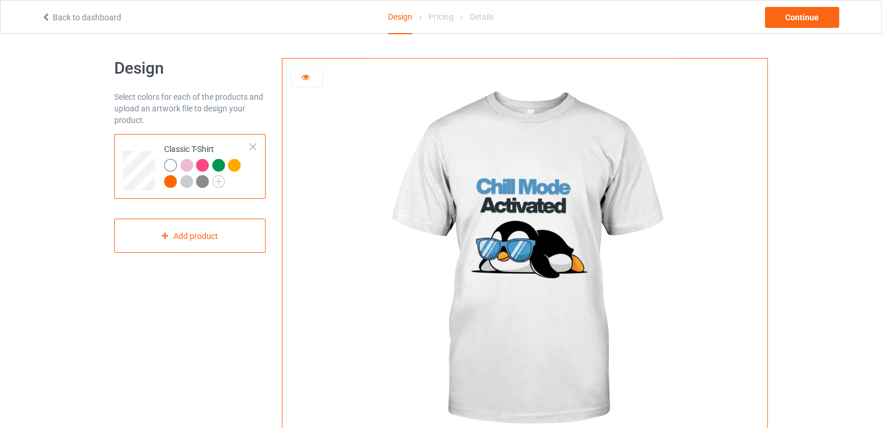
click at [306, 82] on div at bounding box center [306, 77] width 31 height 12
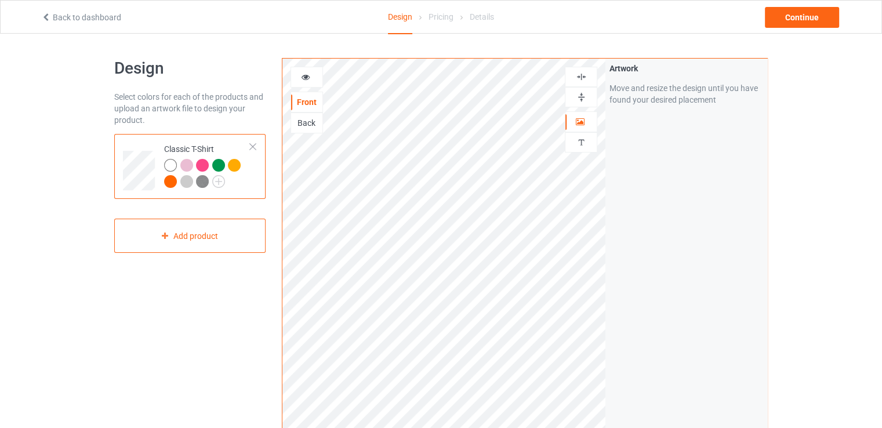
click at [301, 79] on icon at bounding box center [306, 75] width 10 height 8
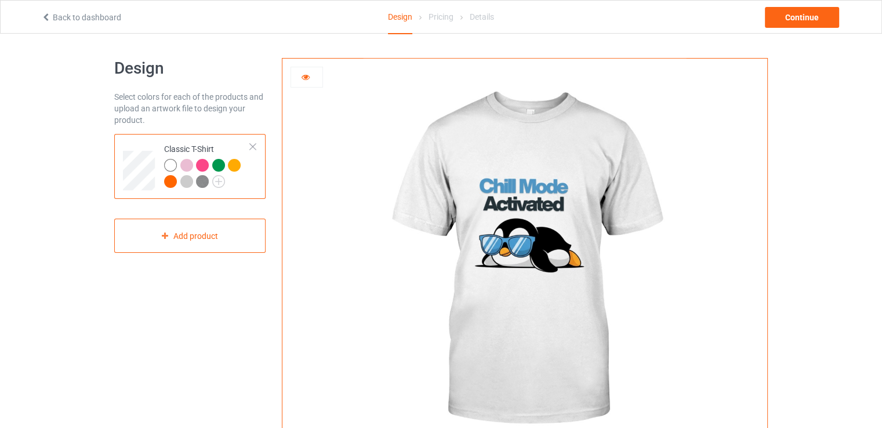
click at [301, 79] on icon at bounding box center [306, 75] width 10 height 8
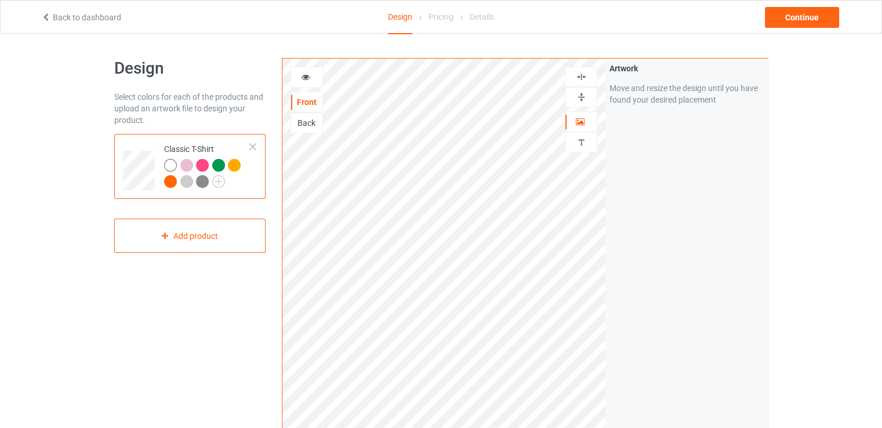
click at [304, 82] on div at bounding box center [306, 77] width 31 height 12
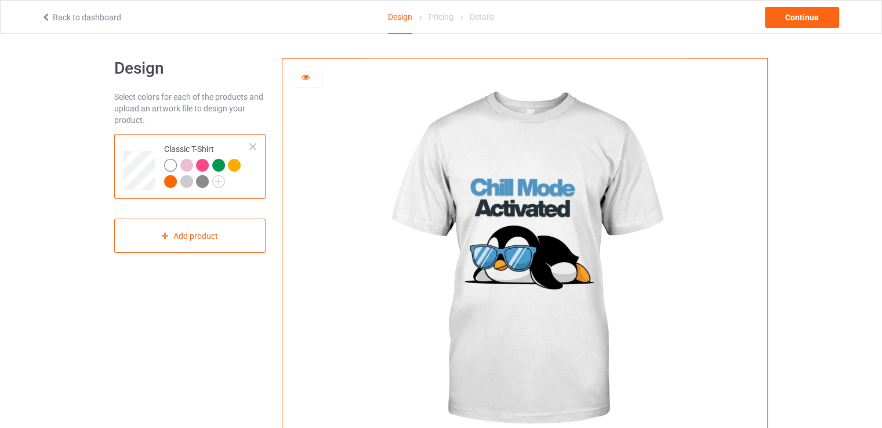
click at [304, 82] on div at bounding box center [306, 77] width 31 height 12
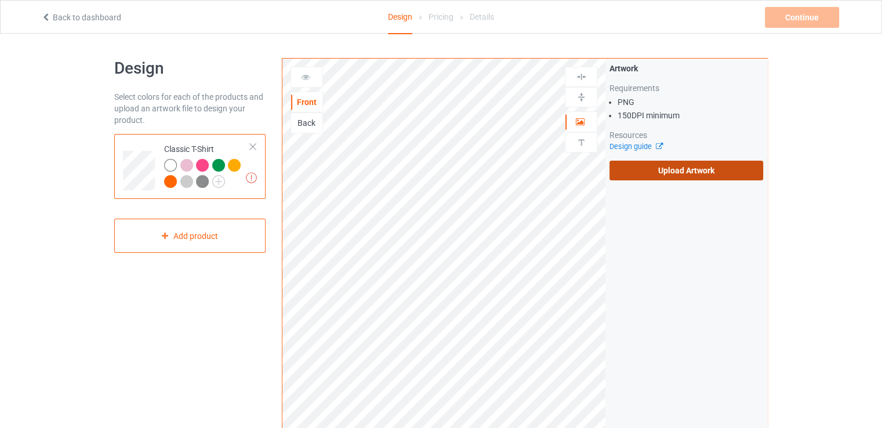
click at [660, 171] on label "Upload Artwork" at bounding box center [686, 171] width 154 height 20
click at [0, 0] on input "Upload Artwork" at bounding box center [0, 0] width 0 height 0
click at [724, 174] on label "Upload Artwork" at bounding box center [686, 171] width 154 height 20
click at [0, 0] on input "Upload Artwork" at bounding box center [0, 0] width 0 height 0
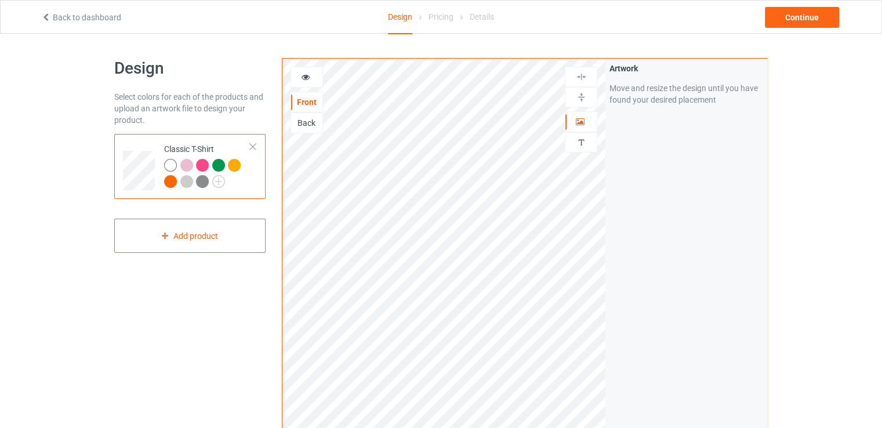
click at [311, 82] on div at bounding box center [306, 77] width 31 height 12
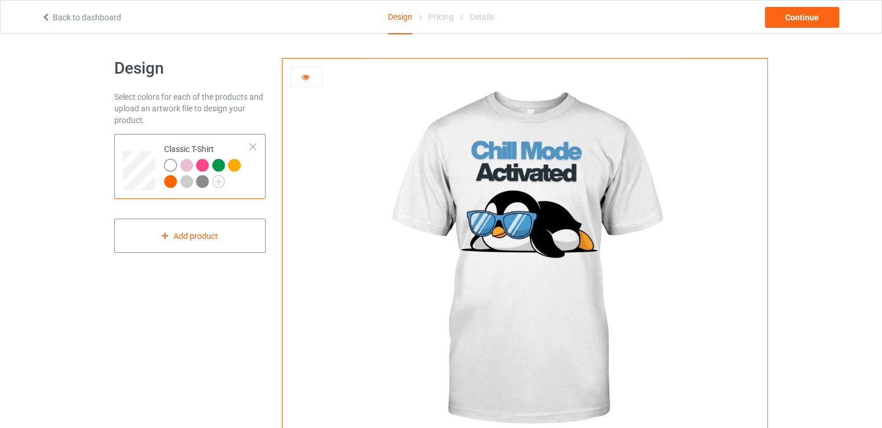
click at [311, 82] on div at bounding box center [306, 77] width 31 height 12
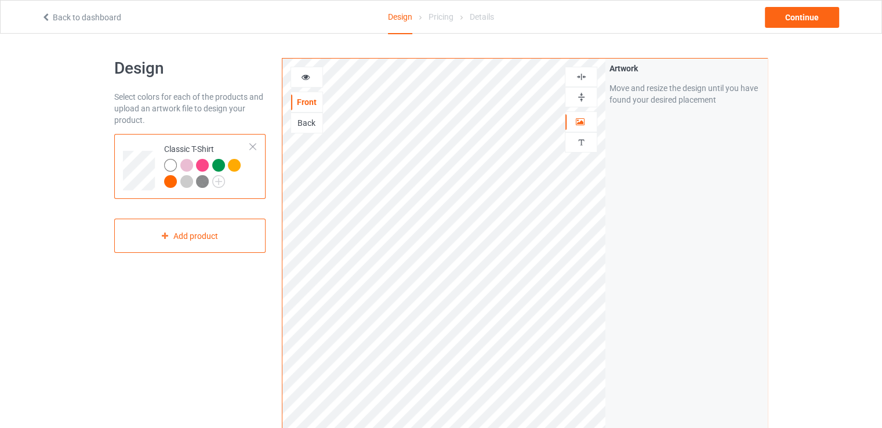
click at [300, 70] on div at bounding box center [306, 77] width 32 height 21
click at [299, 79] on div at bounding box center [306, 77] width 31 height 12
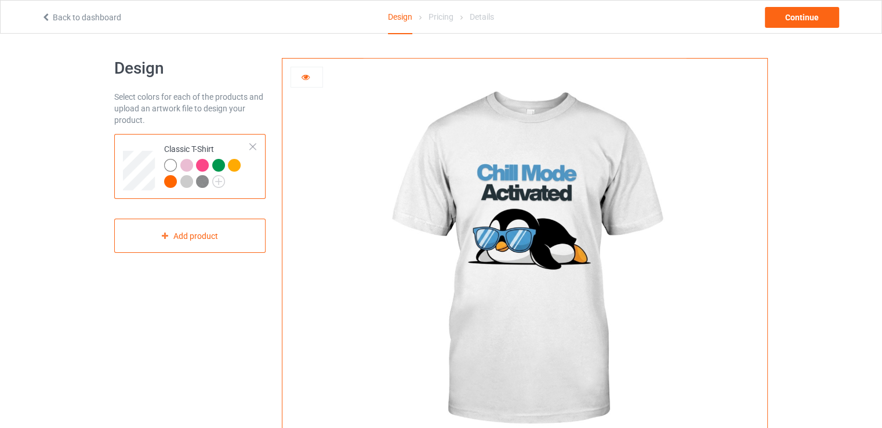
click at [299, 79] on div at bounding box center [306, 77] width 31 height 12
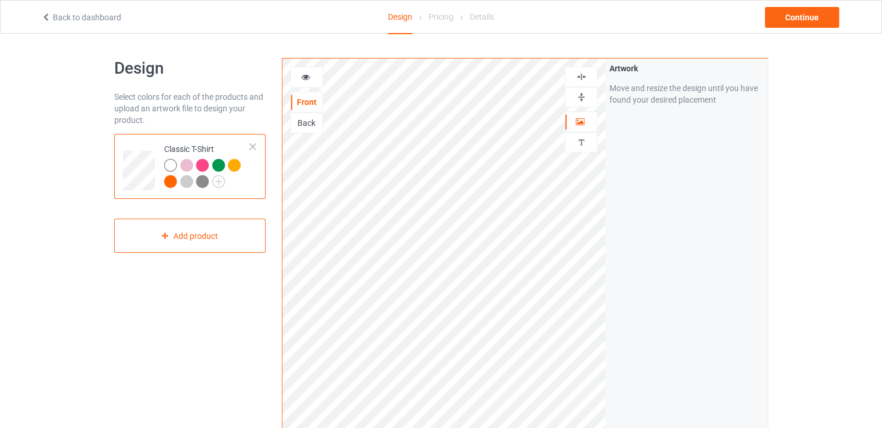
click at [308, 77] on icon at bounding box center [306, 75] width 10 height 8
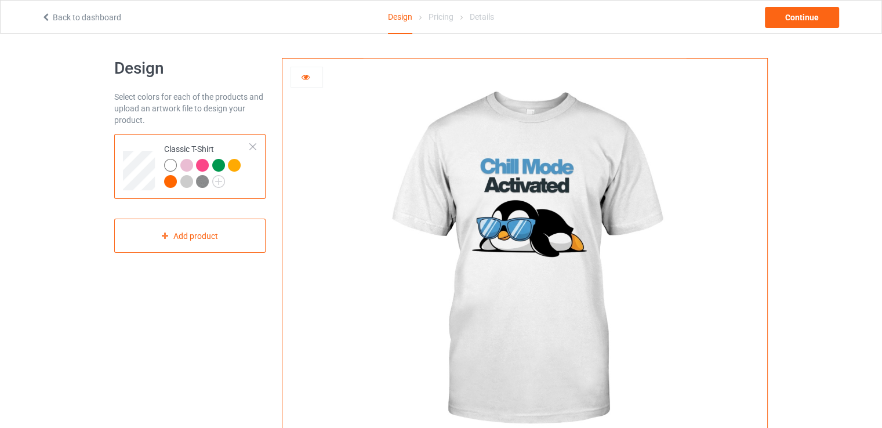
click at [186, 165] on div at bounding box center [186, 165] width 13 height 13
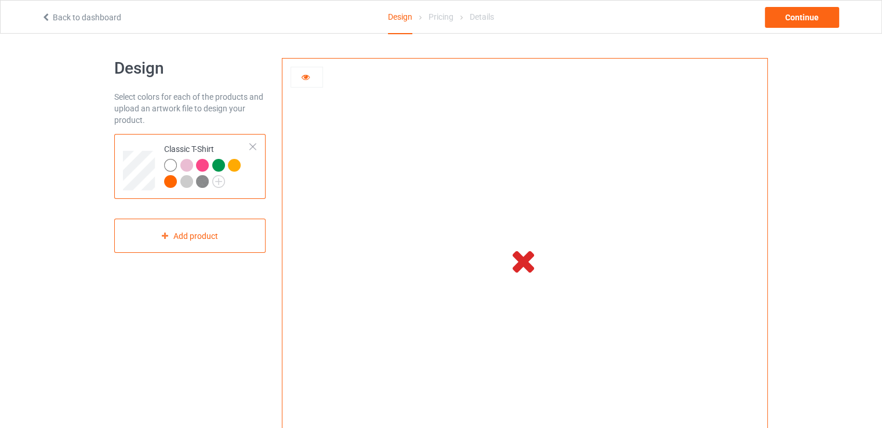
click at [181, 172] on div at bounding box center [188, 167] width 16 height 16
click at [186, 169] on div at bounding box center [186, 165] width 13 height 13
click at [187, 166] on div at bounding box center [186, 165] width 13 height 13
click at [199, 163] on div at bounding box center [202, 165] width 13 height 13
click at [214, 164] on div at bounding box center [218, 165] width 13 height 13
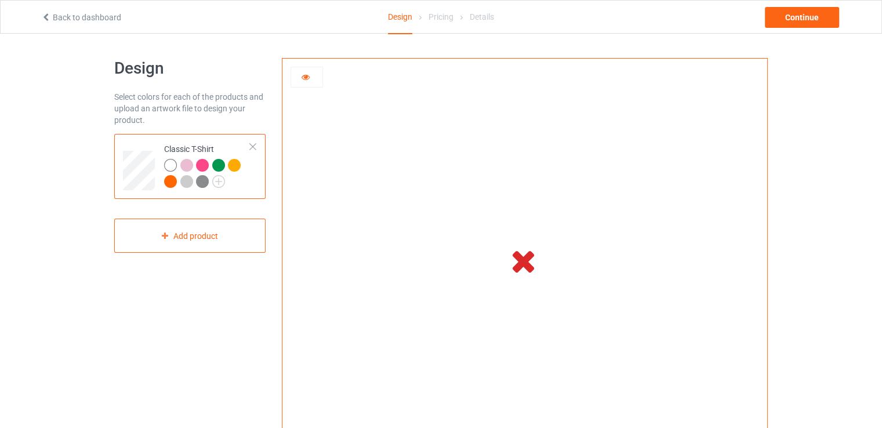
click at [226, 166] on div at bounding box center [220, 167] width 16 height 16
click at [231, 166] on div at bounding box center [234, 165] width 13 height 13
click at [173, 168] on div at bounding box center [170, 165] width 13 height 13
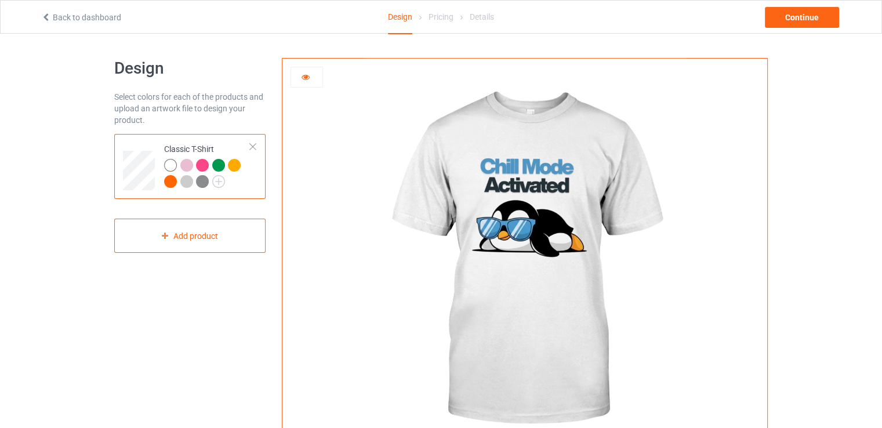
click at [171, 186] on div at bounding box center [170, 181] width 13 height 13
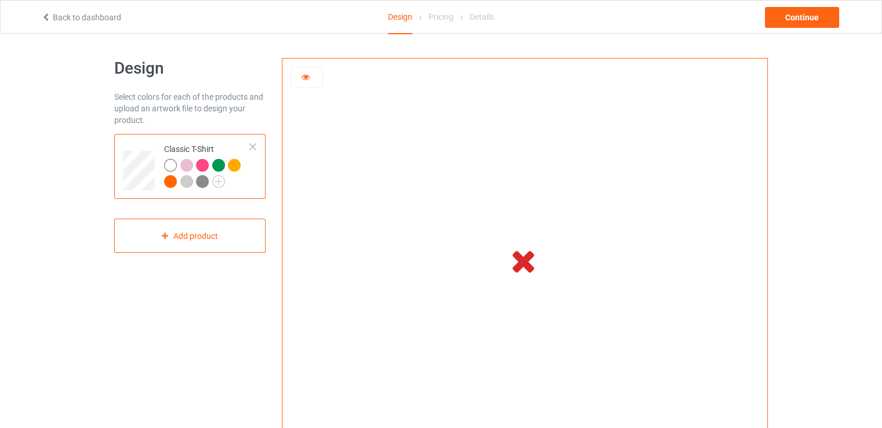
click at [188, 183] on div at bounding box center [186, 181] width 13 height 13
click at [199, 186] on img at bounding box center [202, 181] width 13 height 13
click at [809, 19] on div "Continue" at bounding box center [802, 17] width 74 height 21
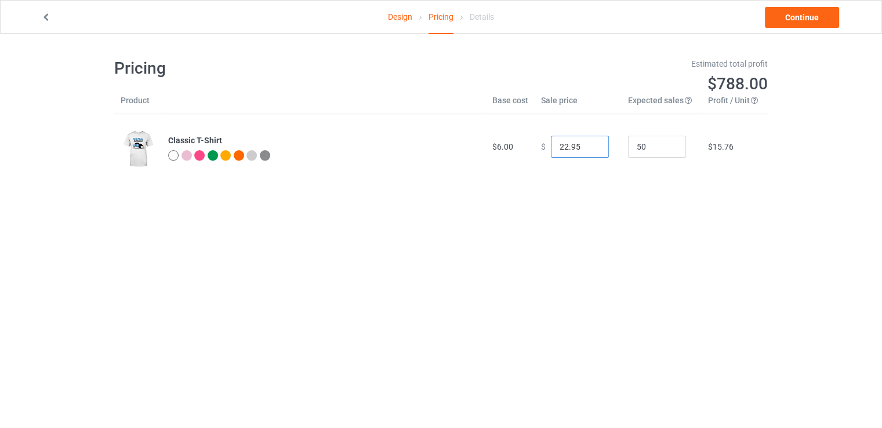
click at [568, 145] on input "22.95" at bounding box center [580, 147] width 58 height 22
drag, startPoint x: 574, startPoint y: 144, endPoint x: 552, endPoint y: 150, distance: 22.2
click at [552, 150] on input "22.95" at bounding box center [580, 147] width 58 height 22
type input "25.00"
click at [641, 179] on div "Pricing Estimated total profit $883.50 Product Base cost Sale price Expected sa…" at bounding box center [440, 119] width 653 height 170
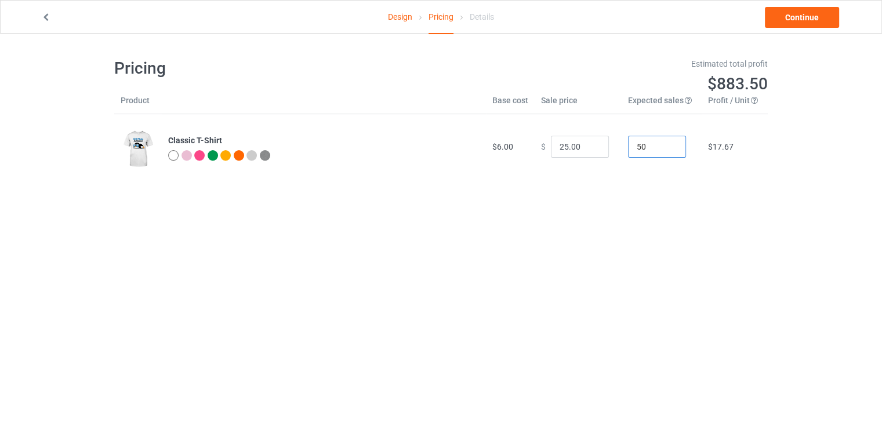
click at [657, 150] on input "50" at bounding box center [657, 147] width 58 height 22
drag, startPoint x: 624, startPoint y: 143, endPoint x: 581, endPoint y: 143, distance: 42.9
click at [581, 143] on tr "Classic T-Shirt $6.00 $ 25.00 50 $17.67" at bounding box center [440, 146] width 653 height 65
type input "4"
type input "20"
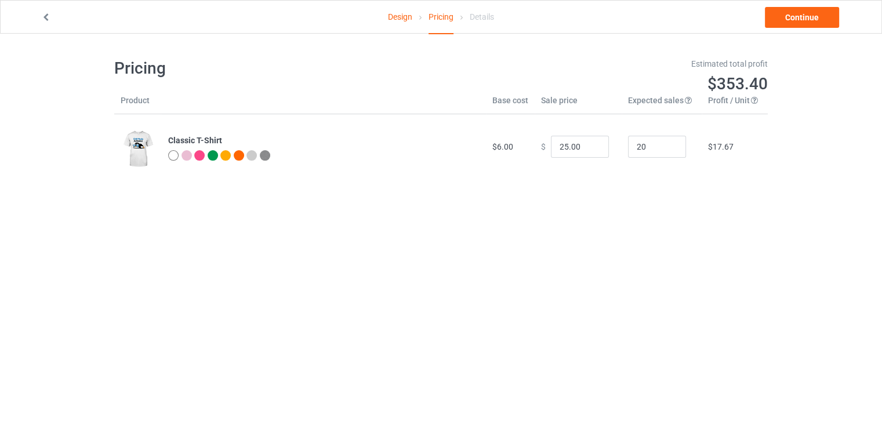
click at [567, 217] on body "Design Pricing Details Continue Pricing Estimated total profit $353.40 Product …" at bounding box center [441, 248] width 882 height 428
click at [187, 156] on div at bounding box center [186, 155] width 10 height 10
click at [187, 151] on div at bounding box center [186, 155] width 10 height 10
click at [197, 155] on div at bounding box center [199, 155] width 10 height 10
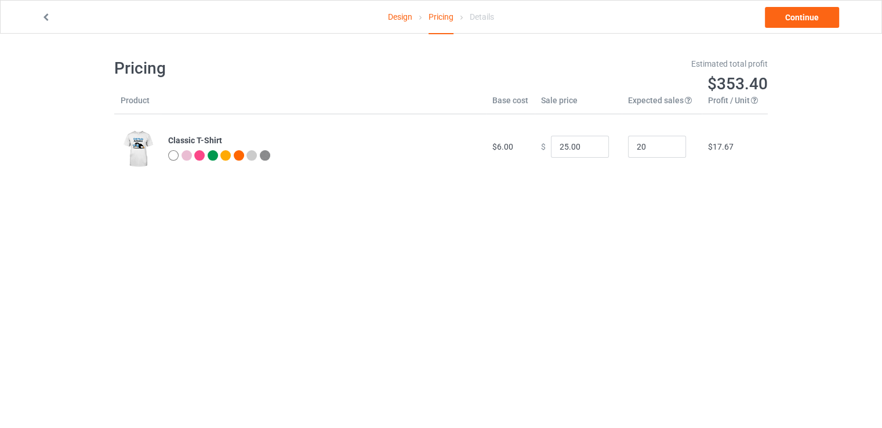
click at [197, 155] on div at bounding box center [199, 155] width 10 height 10
click at [495, 17] on div "Design Pricing Details" at bounding box center [441, 18] width 272 height 34
click at [487, 19] on div "Details" at bounding box center [482, 17] width 24 height 32
click at [465, 19] on icon at bounding box center [461, 17] width 8 height 7
drag, startPoint x: 855, startPoint y: 19, endPoint x: 828, endPoint y: 20, distance: 27.3
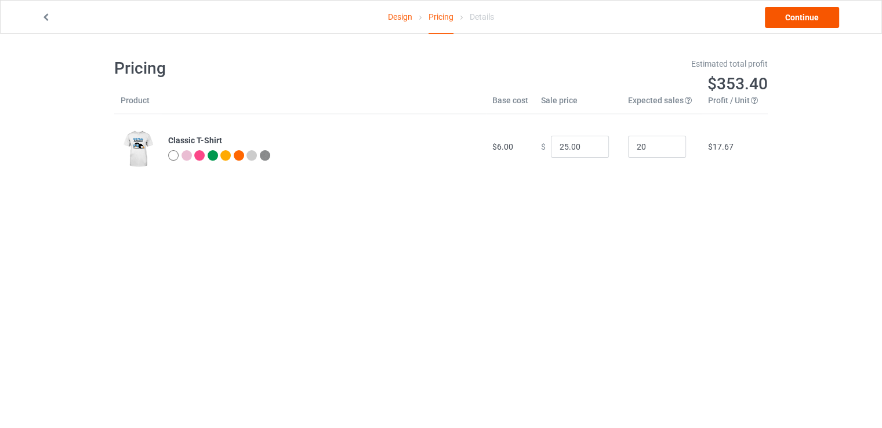
click at [856, 19] on div "Design Pricing Details Continue" at bounding box center [441, 17] width 882 height 34
click at [814, 18] on link "Continue" at bounding box center [802, 17] width 74 height 21
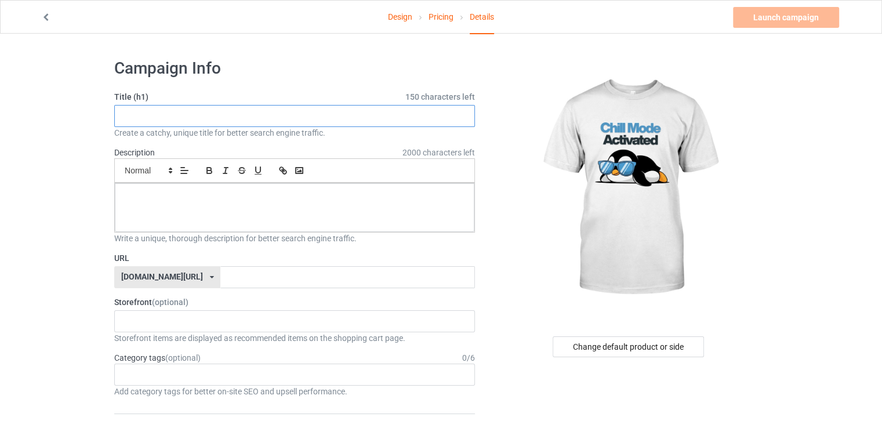
click at [210, 112] on input "text" at bounding box center [294, 116] width 361 height 22
type input "Chill Mode Activated T-Shirt"
click at [165, 208] on div at bounding box center [294, 207] width 359 height 49
drag, startPoint x: 230, startPoint y: 114, endPoint x: 31, endPoint y: 118, distance: 198.3
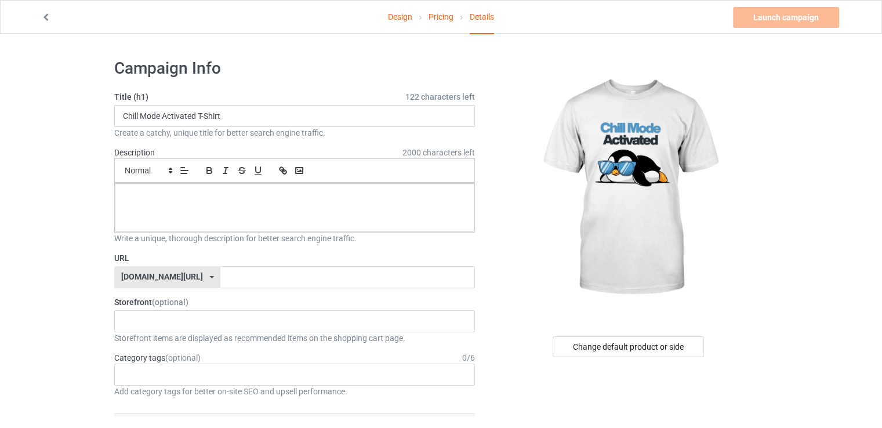
click at [406, 10] on link "Design" at bounding box center [400, 17] width 24 height 32
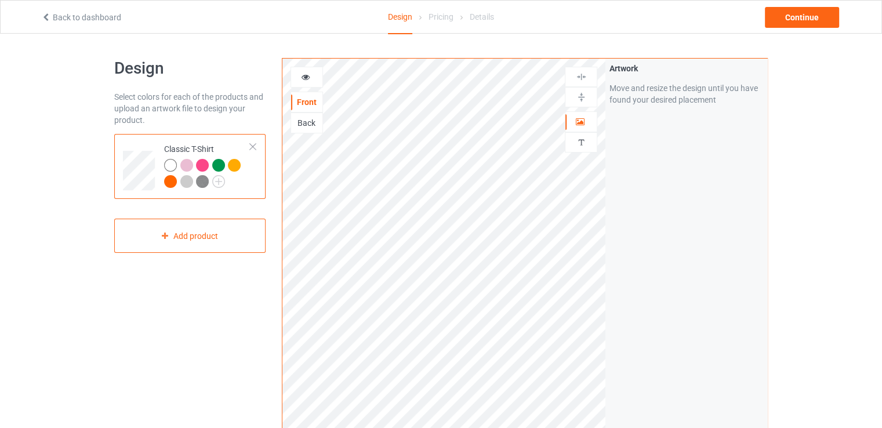
click at [405, 17] on div "Design" at bounding box center [400, 18] width 24 height 34
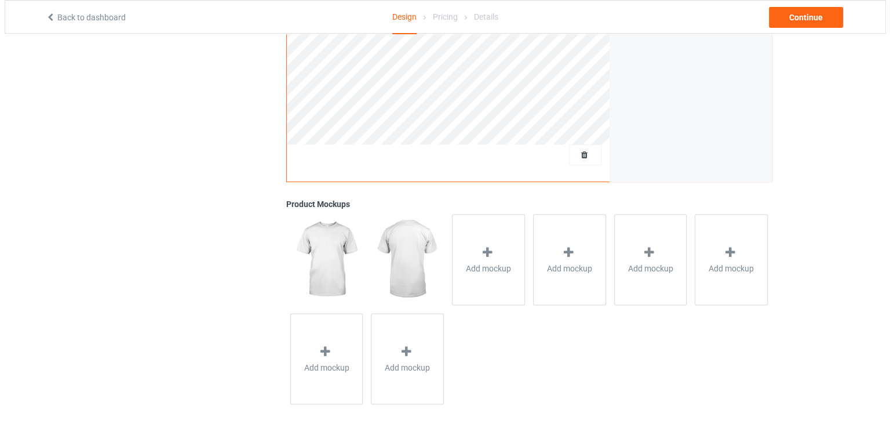
scroll to position [322, 0]
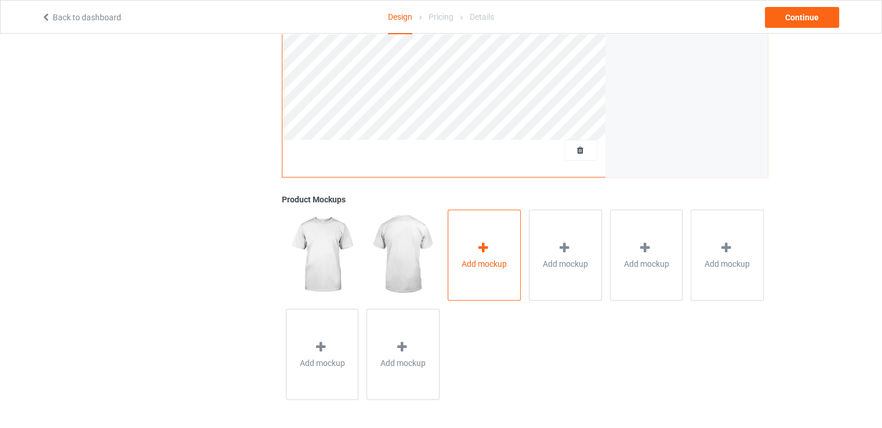
click at [470, 258] on span "Add mockup" at bounding box center [483, 263] width 45 height 12
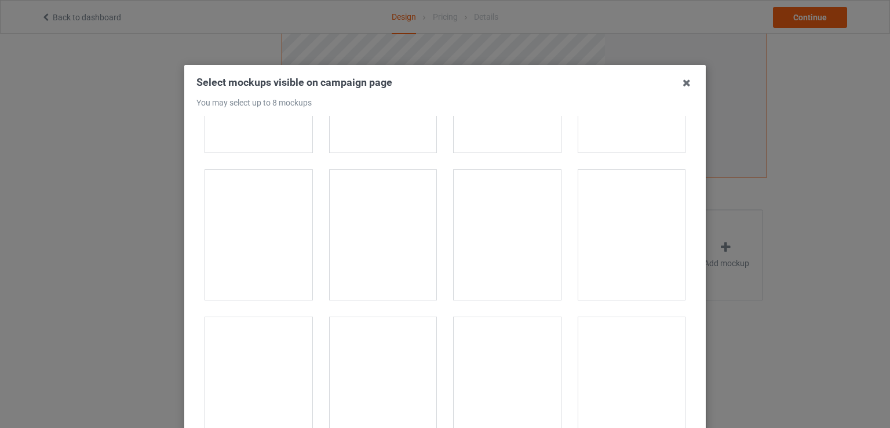
scroll to position [1868, 0]
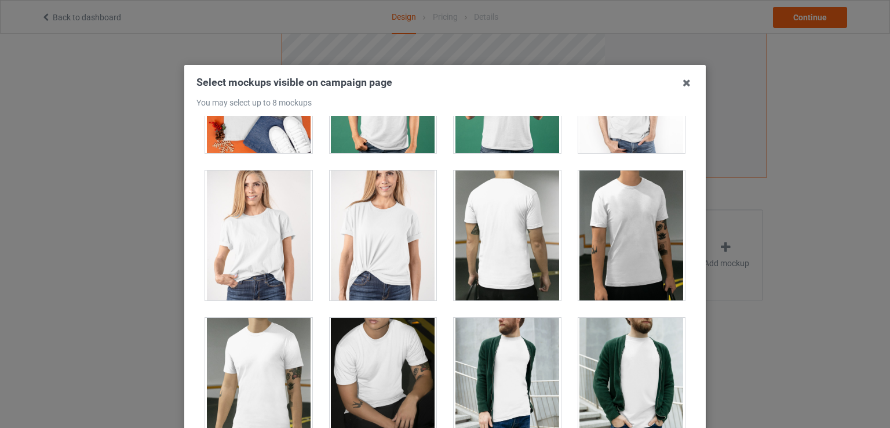
click at [383, 246] on div at bounding box center [383, 235] width 107 height 130
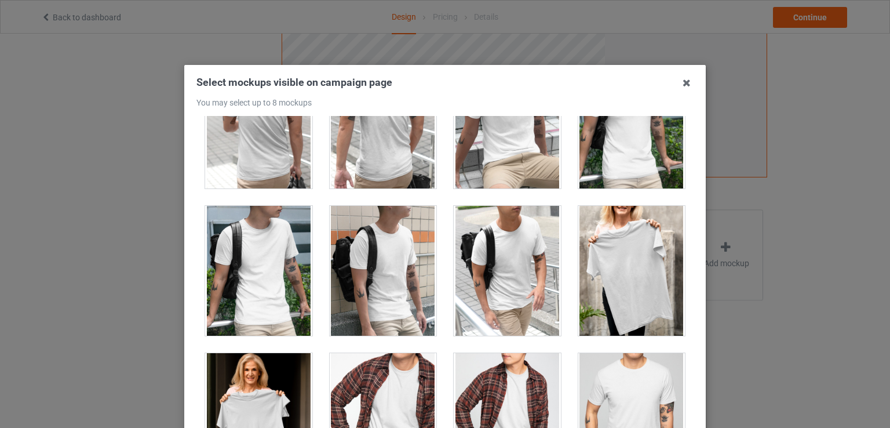
scroll to position [3024, 0]
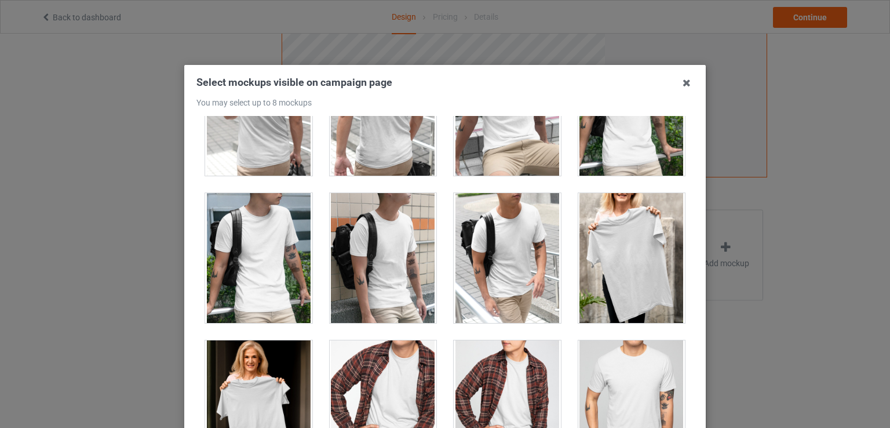
click at [615, 277] on div at bounding box center [632, 258] width 107 height 130
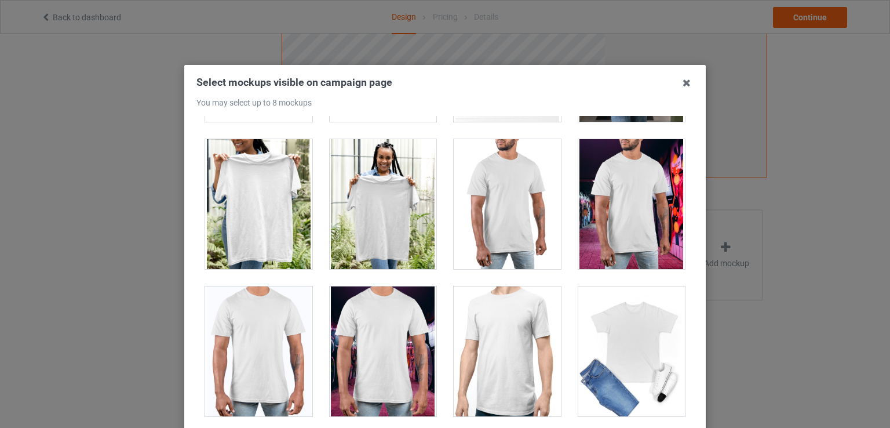
scroll to position [5284, 0]
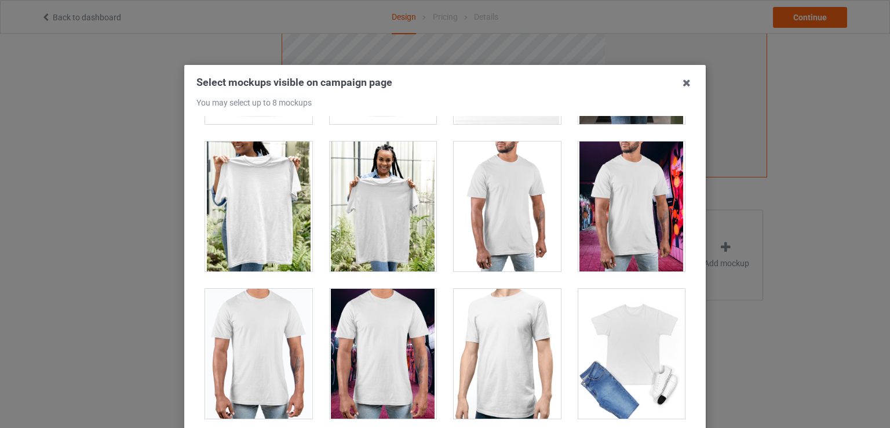
click at [386, 217] on div at bounding box center [383, 206] width 107 height 130
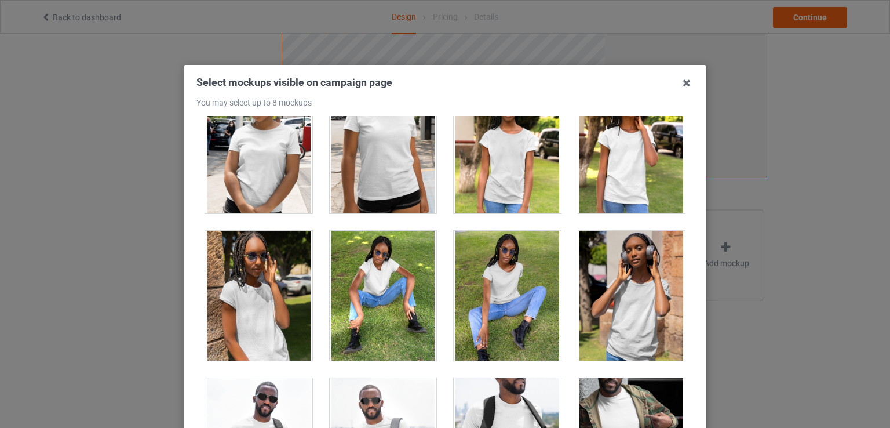
scroll to position [7114, 0]
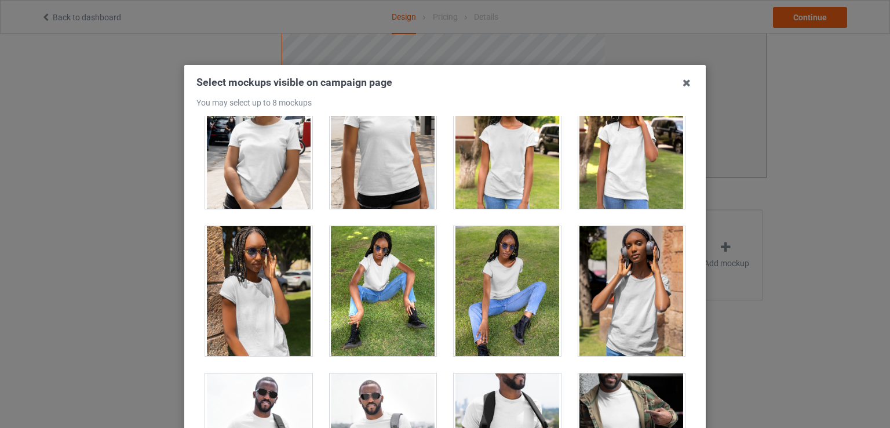
click at [613, 298] on div at bounding box center [632, 291] width 107 height 130
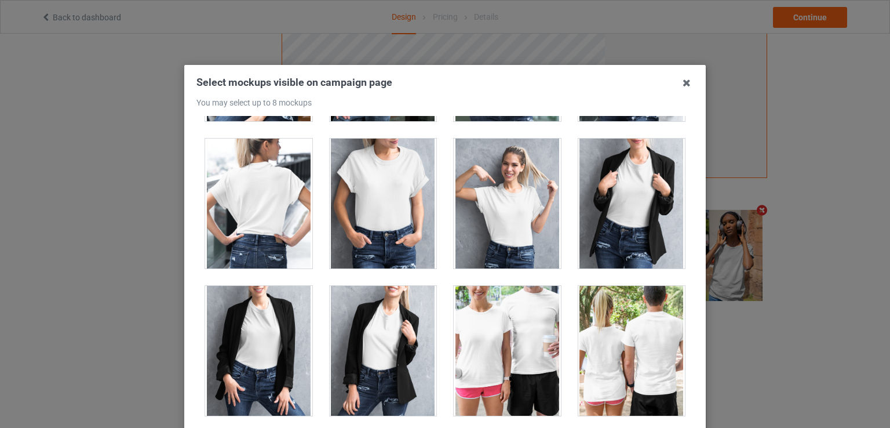
scroll to position [14409, 0]
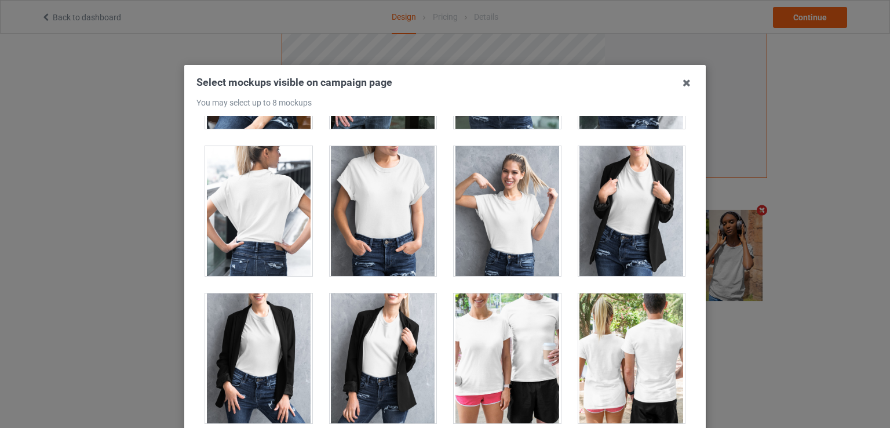
click at [495, 220] on div at bounding box center [507, 211] width 107 height 130
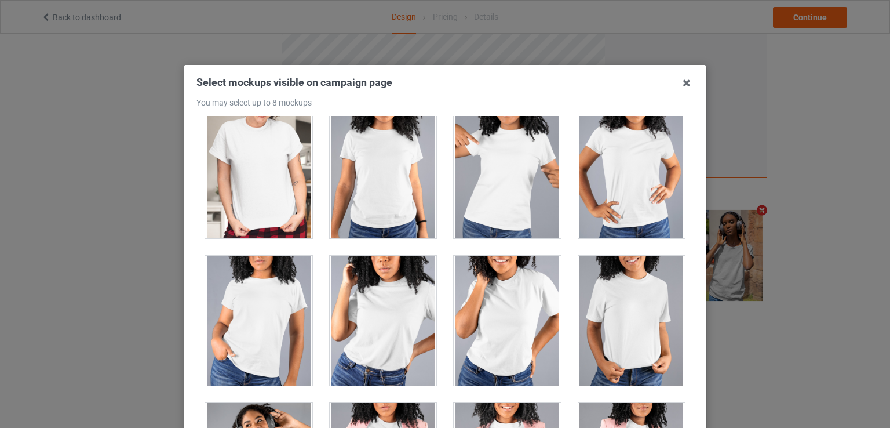
scroll to position [15035, 0]
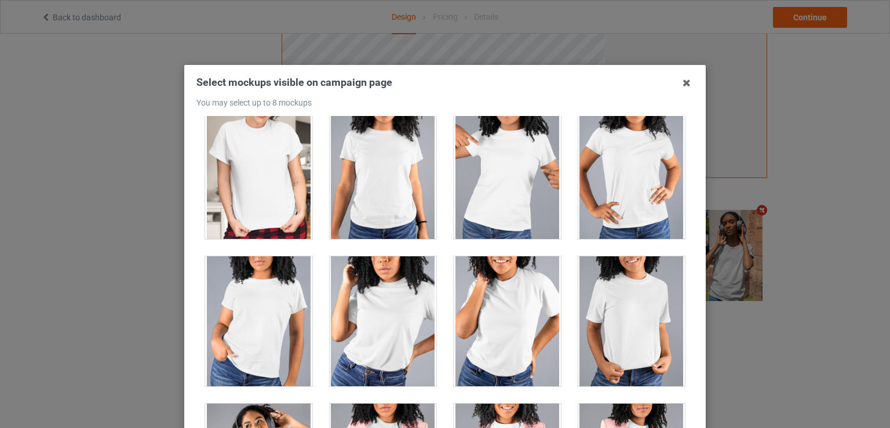
click at [497, 296] on div at bounding box center [507, 321] width 107 height 130
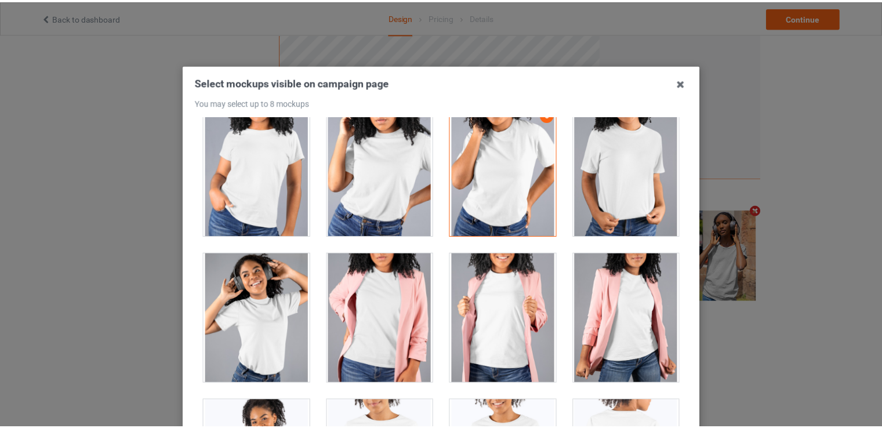
scroll to position [15186, 0]
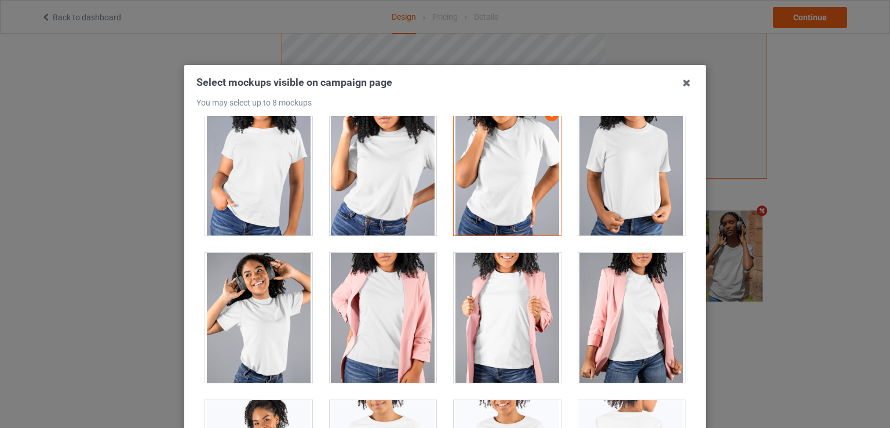
click at [241, 293] on div at bounding box center [258, 318] width 107 height 130
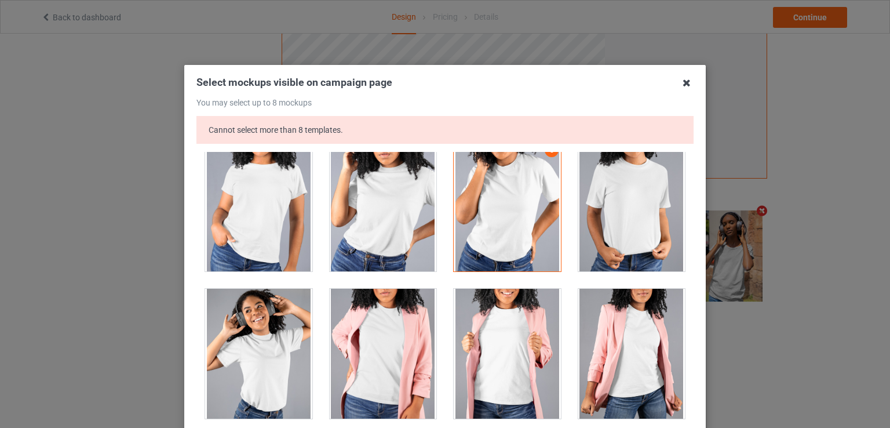
click at [684, 83] on icon at bounding box center [687, 83] width 19 height 19
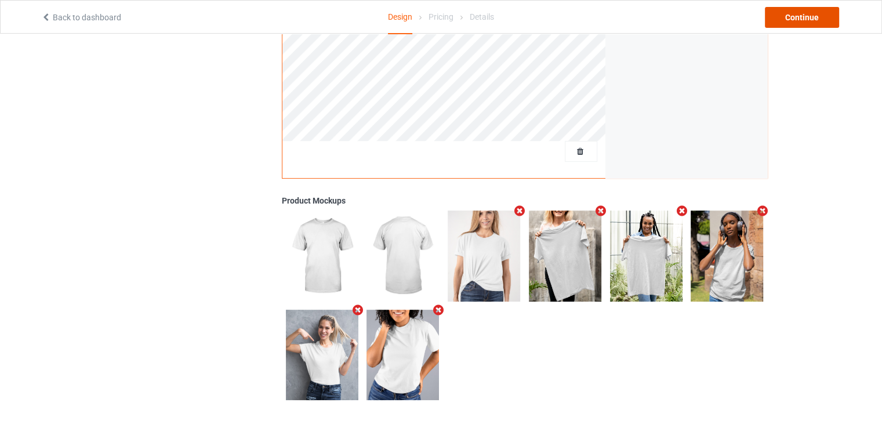
click at [795, 24] on div "Continue" at bounding box center [802, 17] width 74 height 21
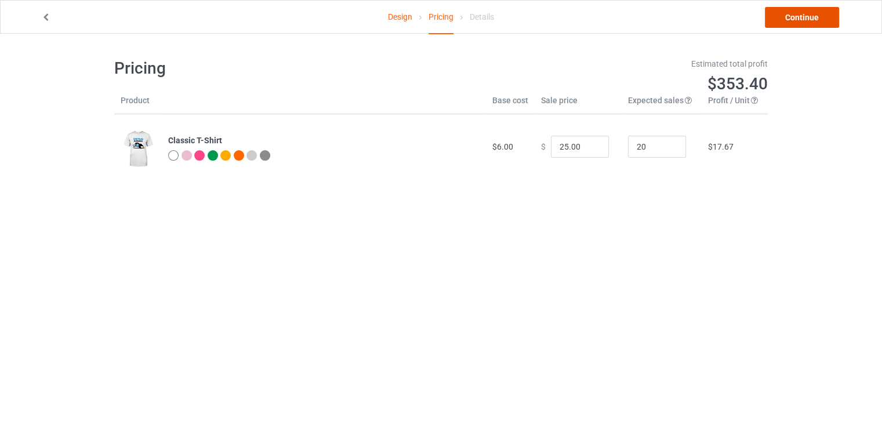
click at [797, 17] on link "Continue" at bounding box center [802, 17] width 74 height 21
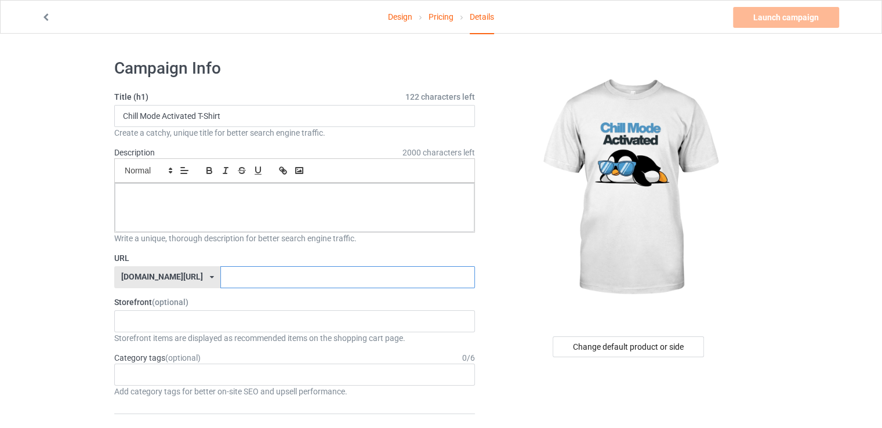
click at [221, 280] on input "text" at bounding box center [347, 277] width 254 height 22
type input "chillmodeactivated"
drag, startPoint x: 230, startPoint y: 118, endPoint x: 106, endPoint y: 106, distance: 124.6
paste input ""Chill Mode Activated" T-Shirt - Relaxed Penguin Design"
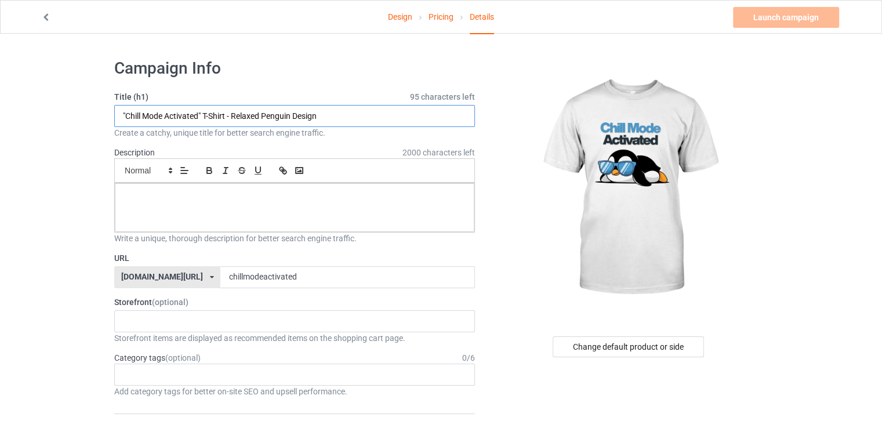
type input ""Chill Mode Activated" T-Shirt - Relaxed Penguin Design"
click at [200, 191] on p at bounding box center [294, 196] width 341 height 11
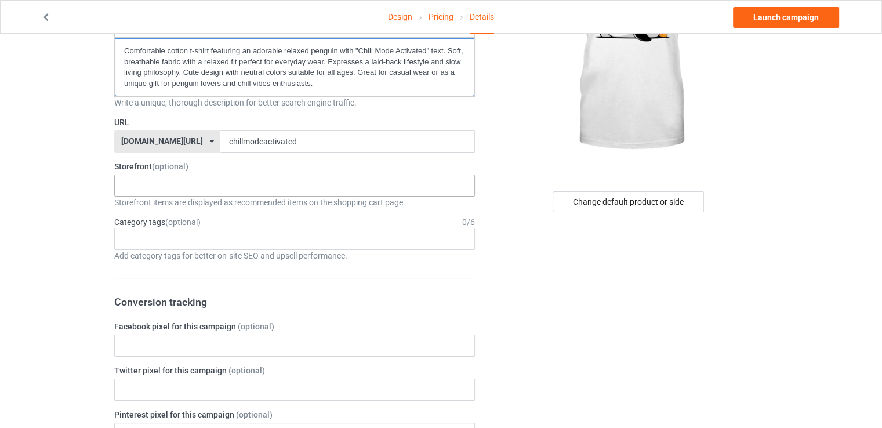
scroll to position [146, 0]
click at [188, 179] on div "chillinwithpenguins dolphin lover 68c2dbaf79d590002f20311d 682a0764c8025a002fa6…" at bounding box center [294, 185] width 361 height 22
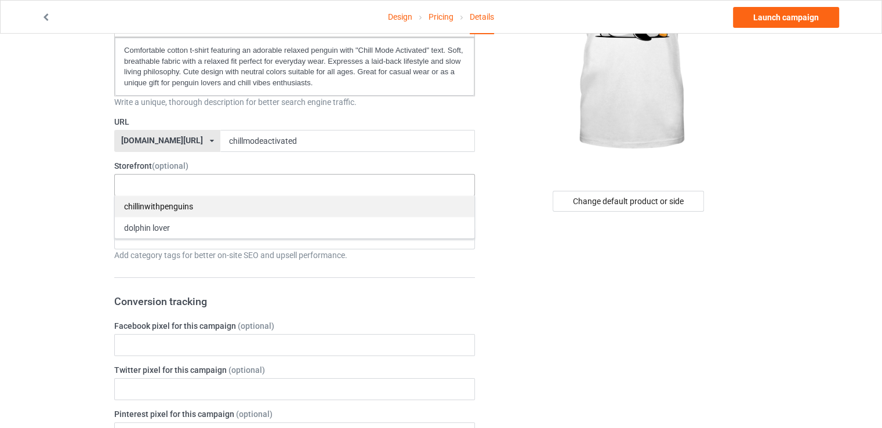
click at [192, 210] on div "chillinwithpenguins" at bounding box center [294, 205] width 359 height 21
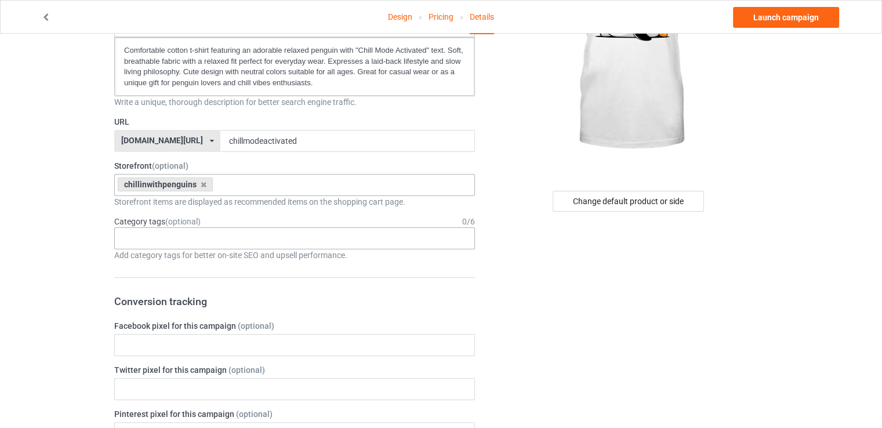
click at [190, 240] on div "Age > [DEMOGRAPHIC_DATA] > 1 Age > [DEMOGRAPHIC_DATA] Months > 1 Month Age > [D…" at bounding box center [294, 238] width 361 height 22
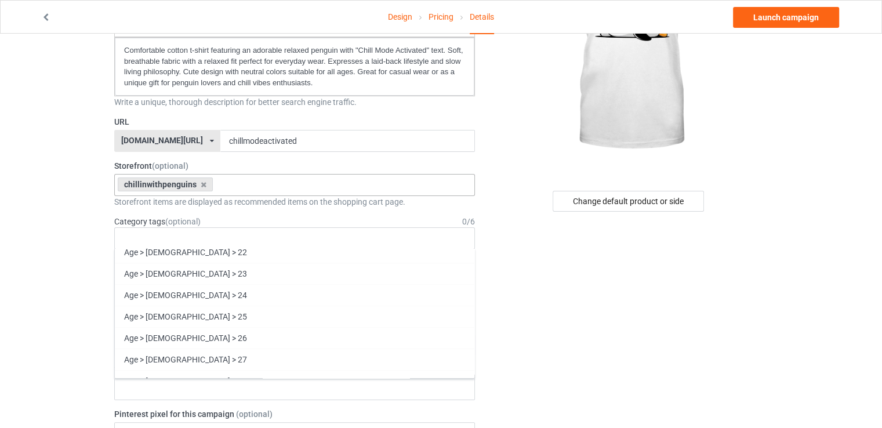
scroll to position [0, 0]
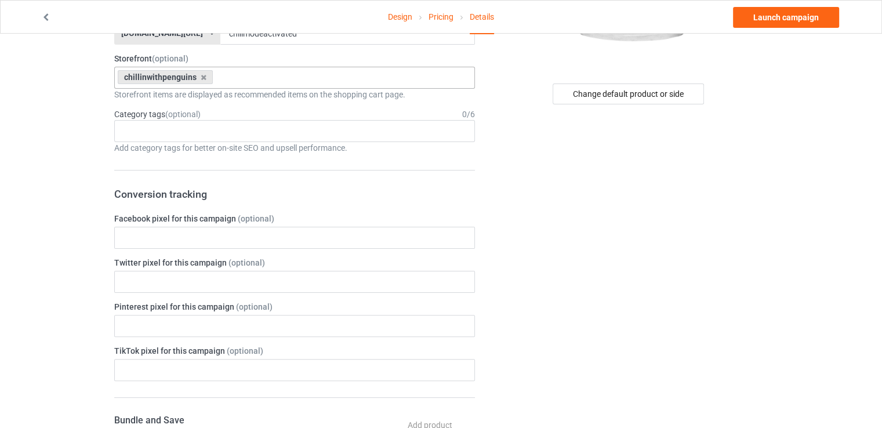
scroll to position [250, 0]
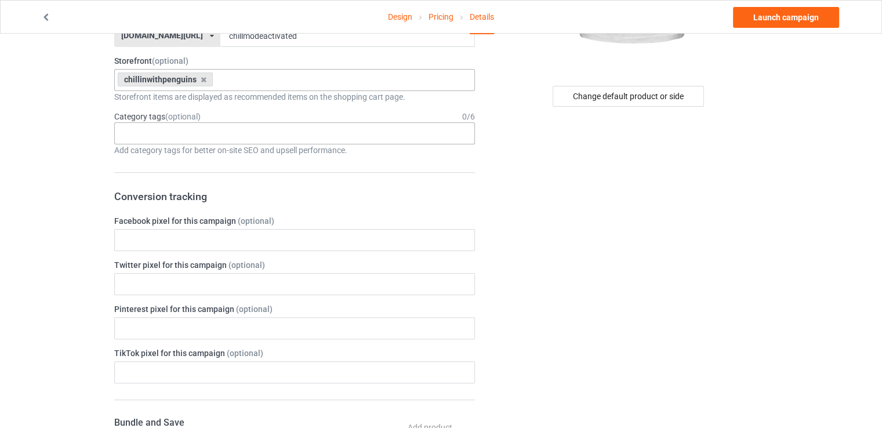
click at [173, 129] on div "Age > [DEMOGRAPHIC_DATA] > 1 Age > [DEMOGRAPHIC_DATA] Months > 1 Month Age > [D…" at bounding box center [294, 133] width 361 height 22
click at [733, 209] on div "Change default product or side" at bounding box center [629, 388] width 293 height 1179
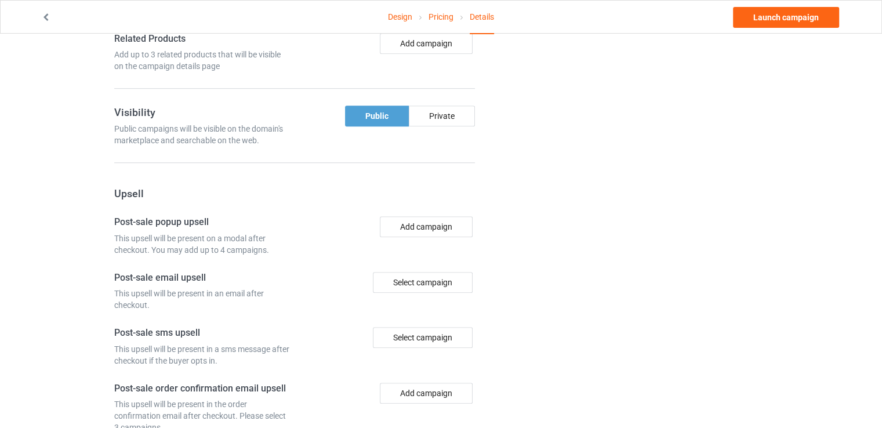
scroll to position [814, 0]
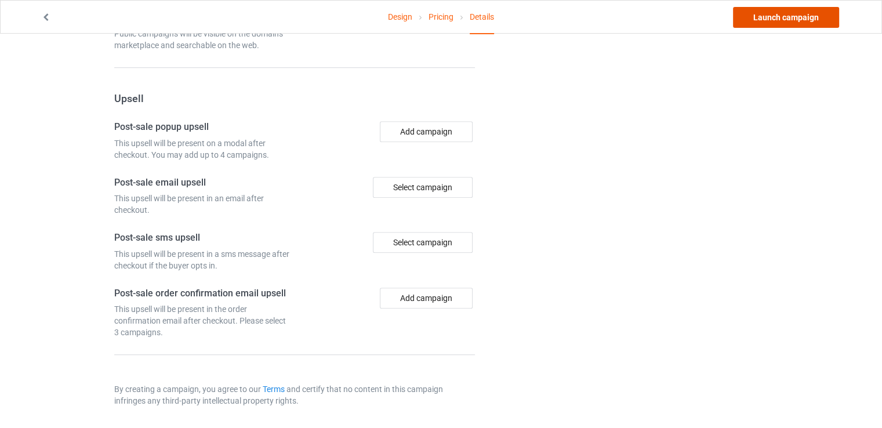
click at [786, 24] on link "Launch campaign" at bounding box center [786, 17] width 106 height 21
